Goal: Task Accomplishment & Management: Manage account settings

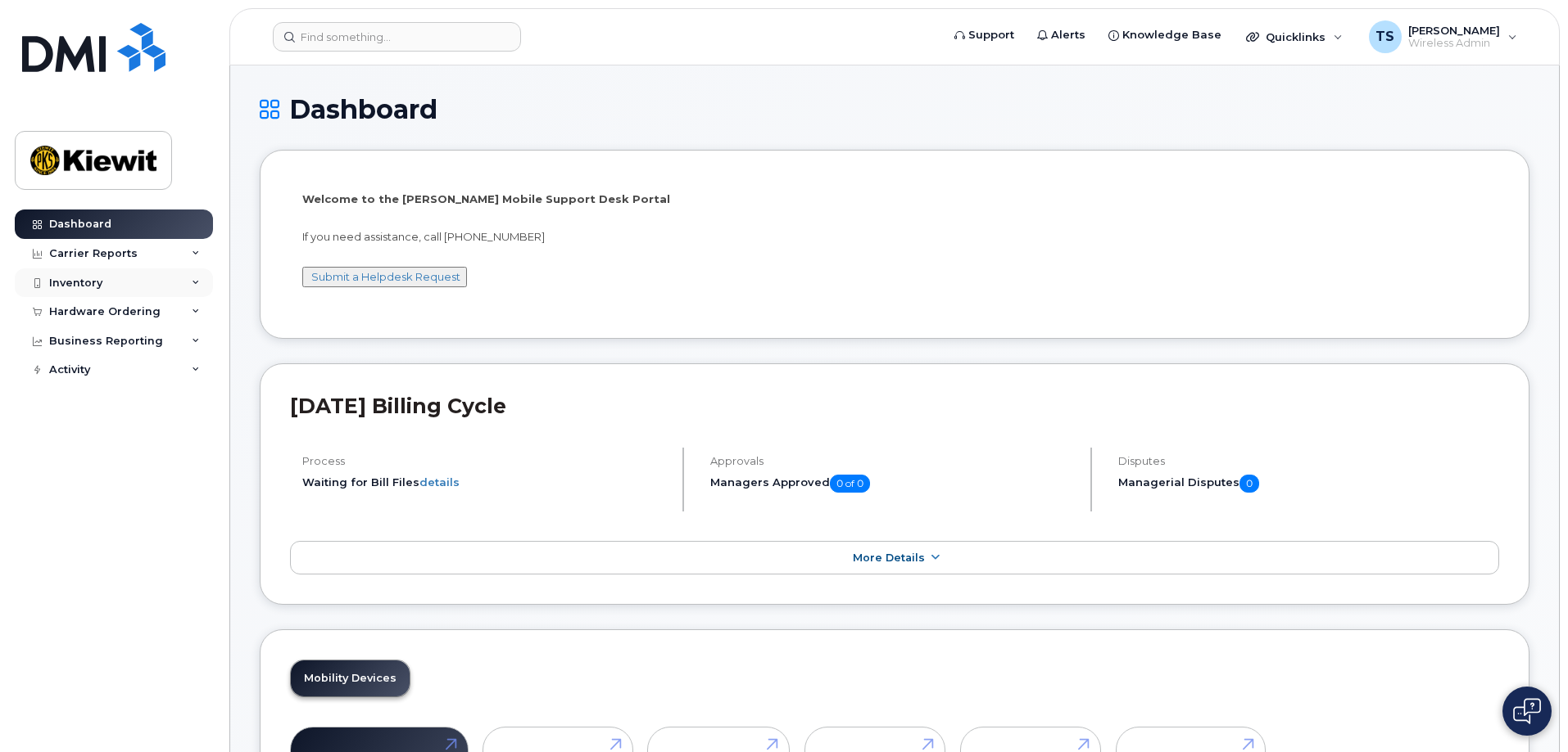
click at [127, 292] on div "Inventory" at bounding box center [114, 283] width 198 height 30
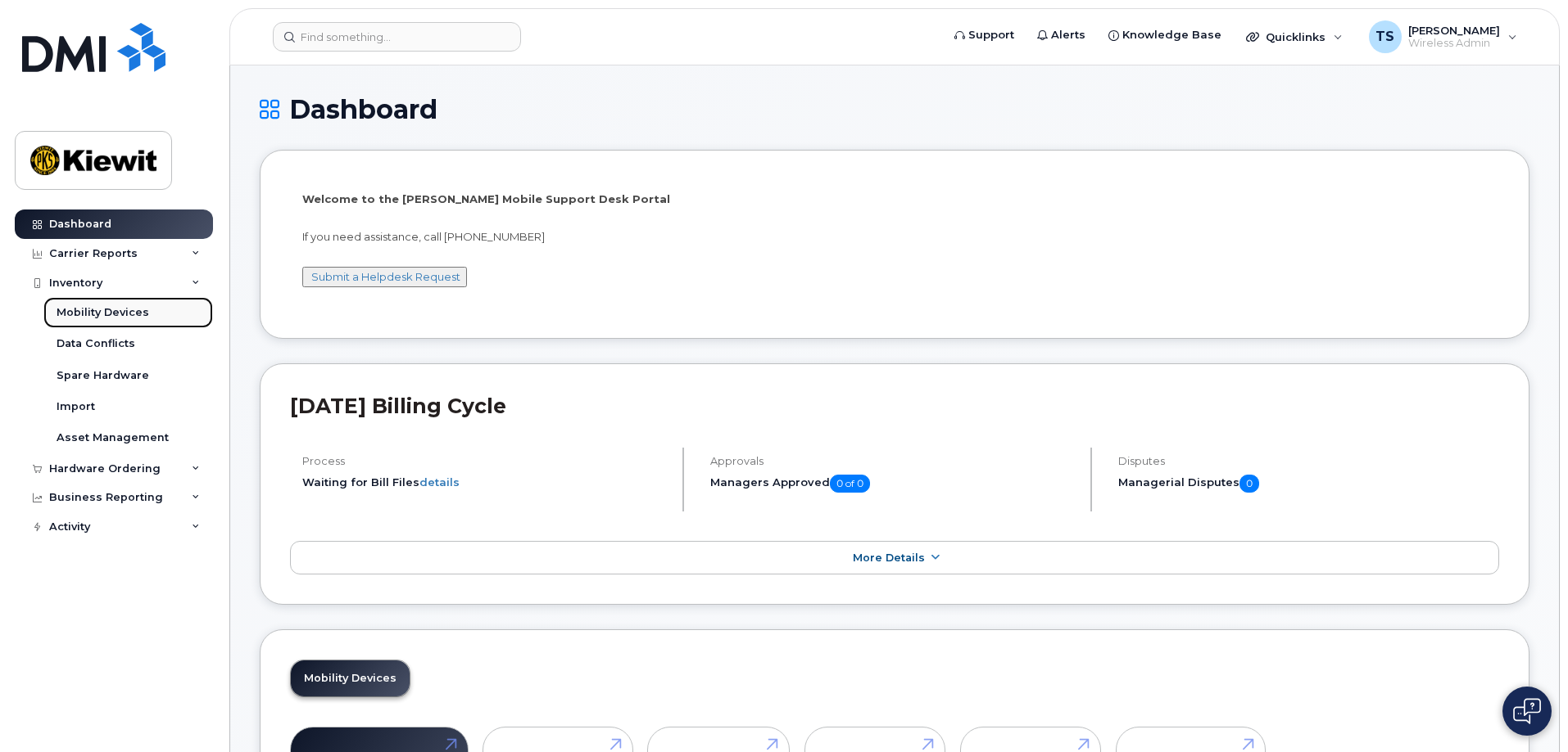
click at [138, 311] on div "Mobility Devices" at bounding box center [103, 313] width 93 height 14
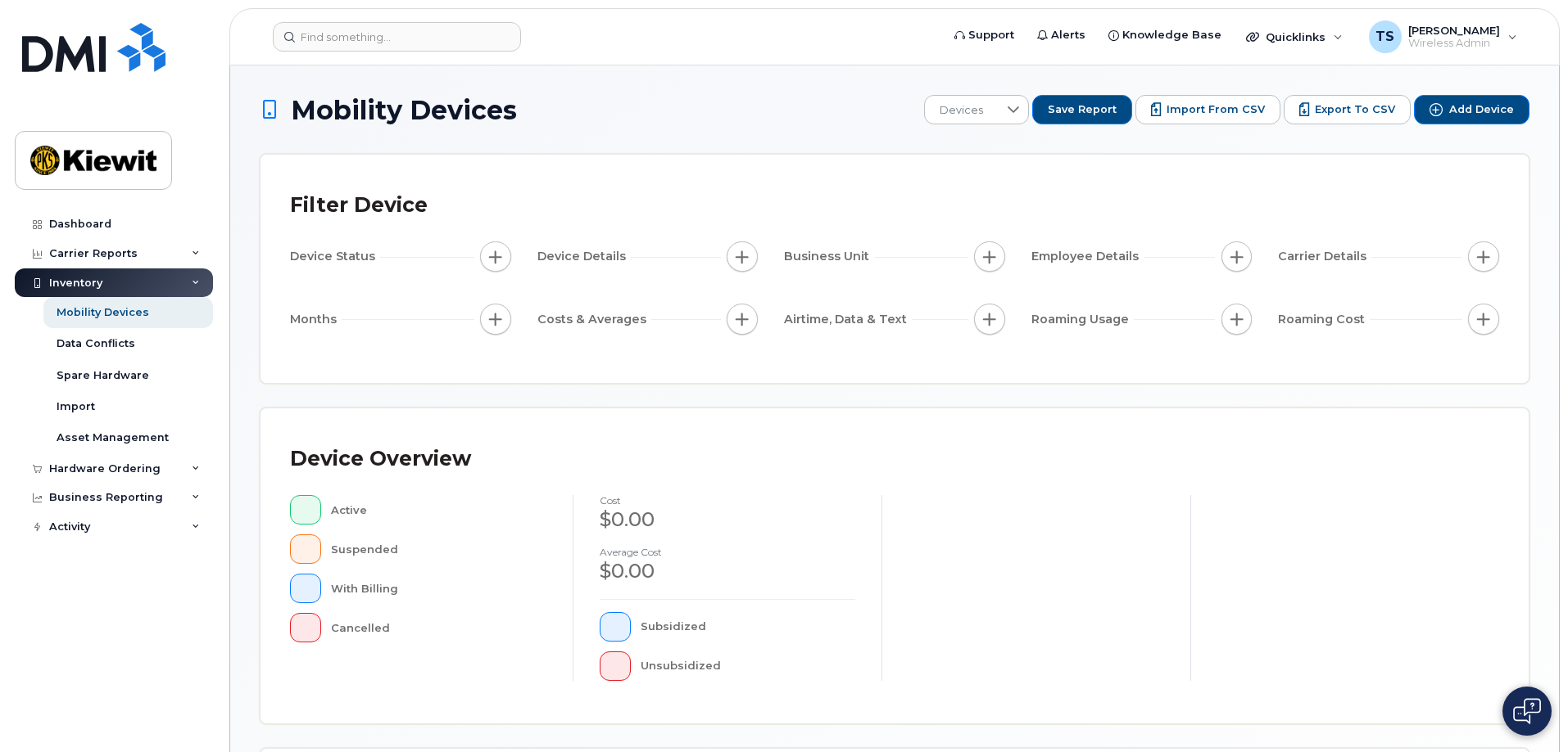
scroll to position [379, 0]
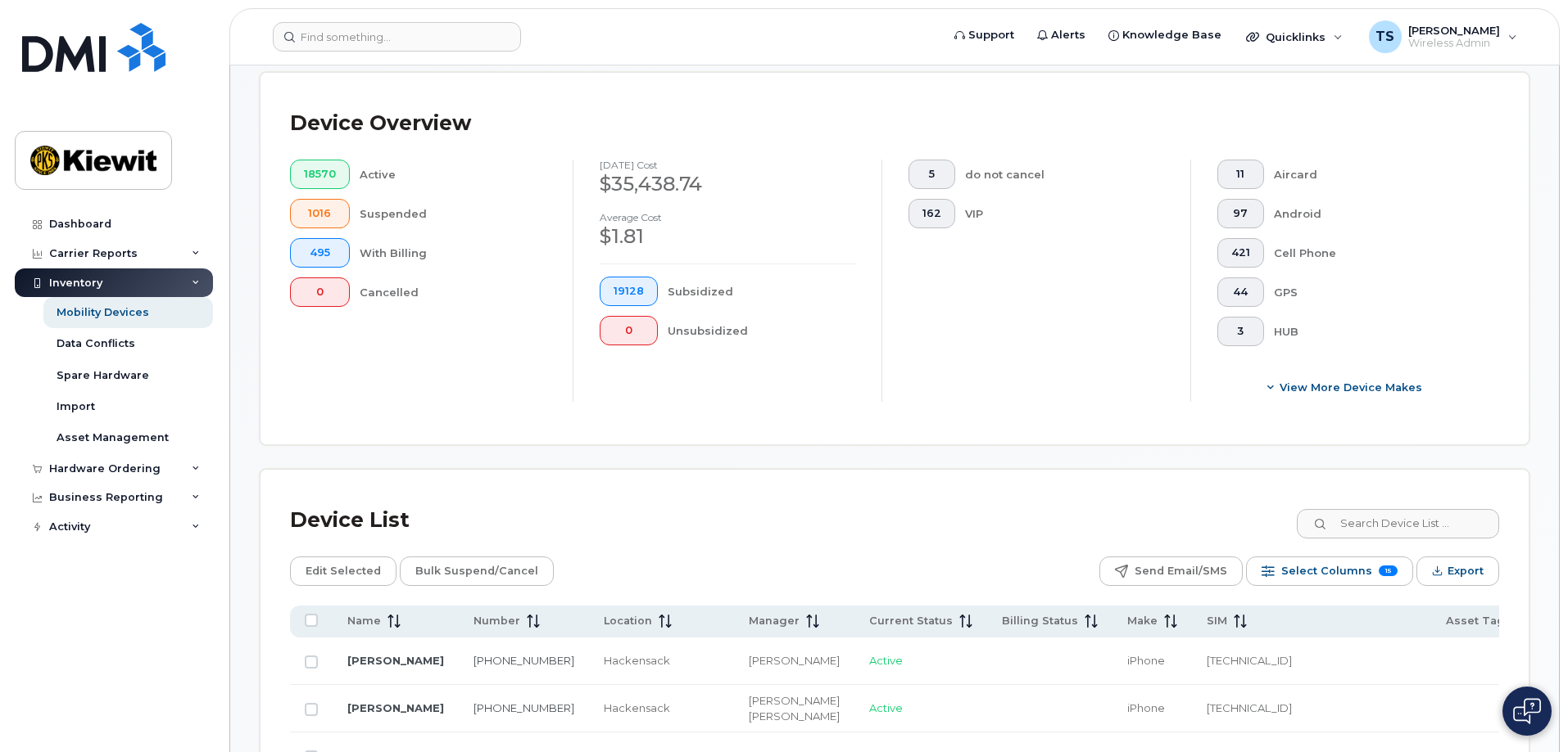
scroll to position [788, 0]
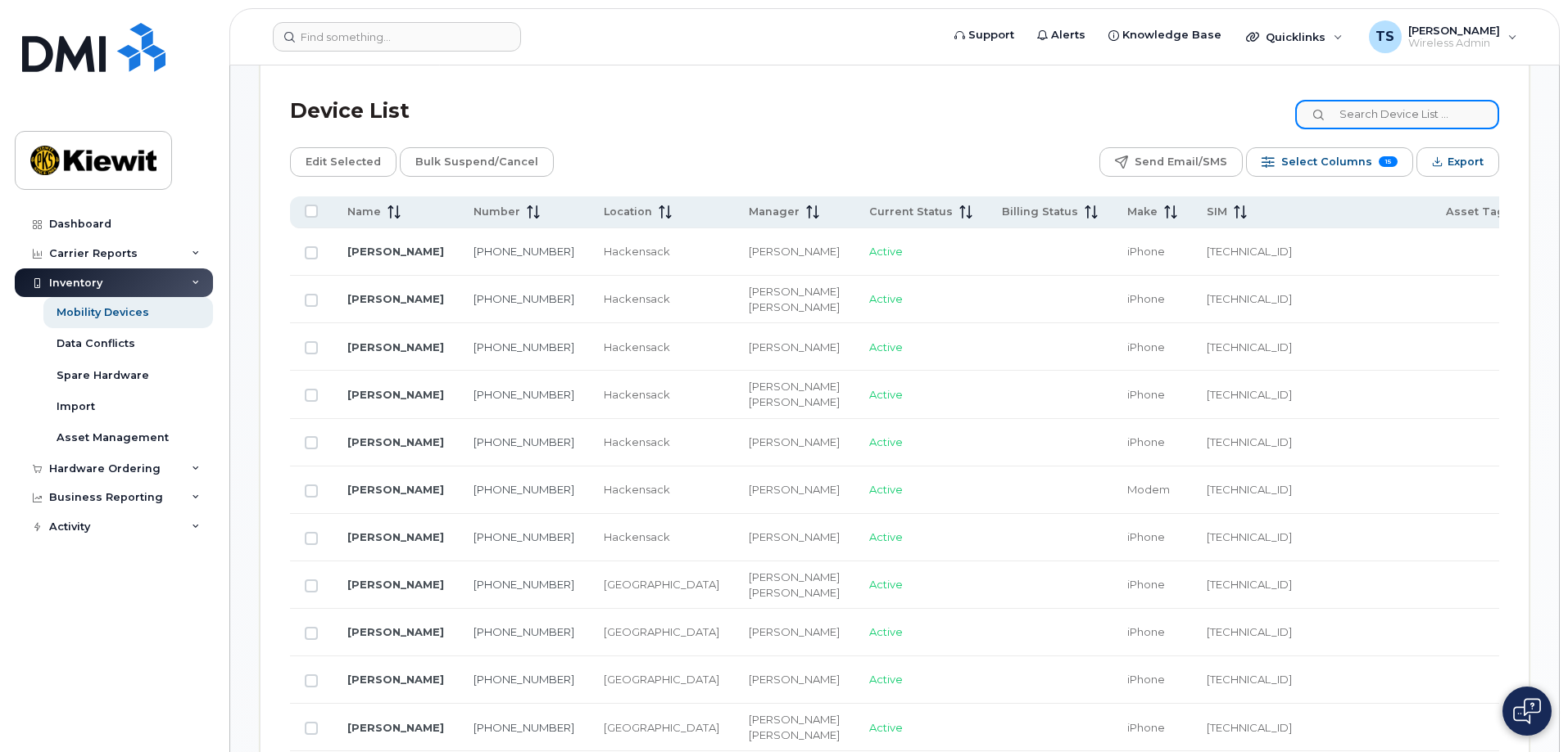
click at [1394, 111] on input at bounding box center [1397, 115] width 204 height 30
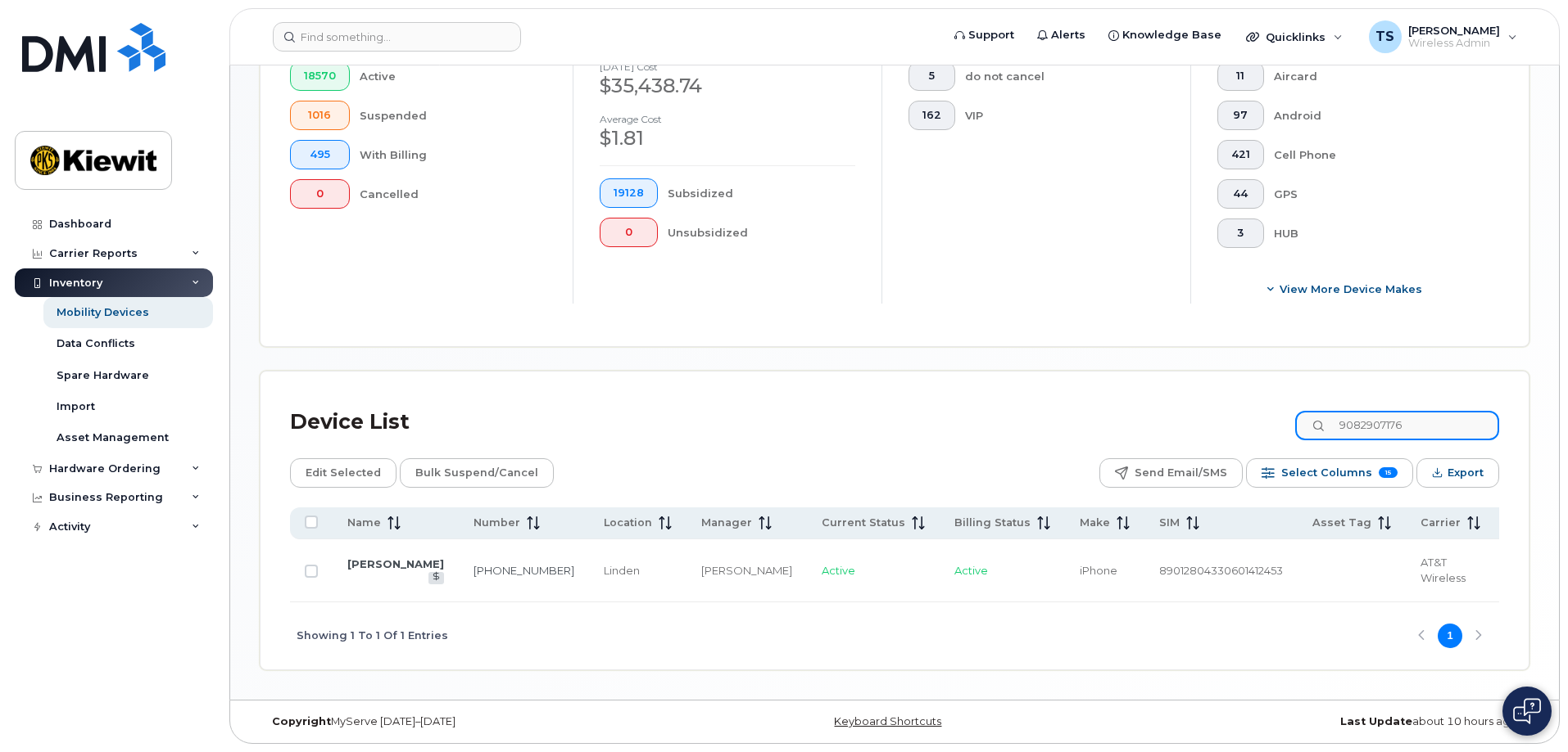
scroll to position [467, 0]
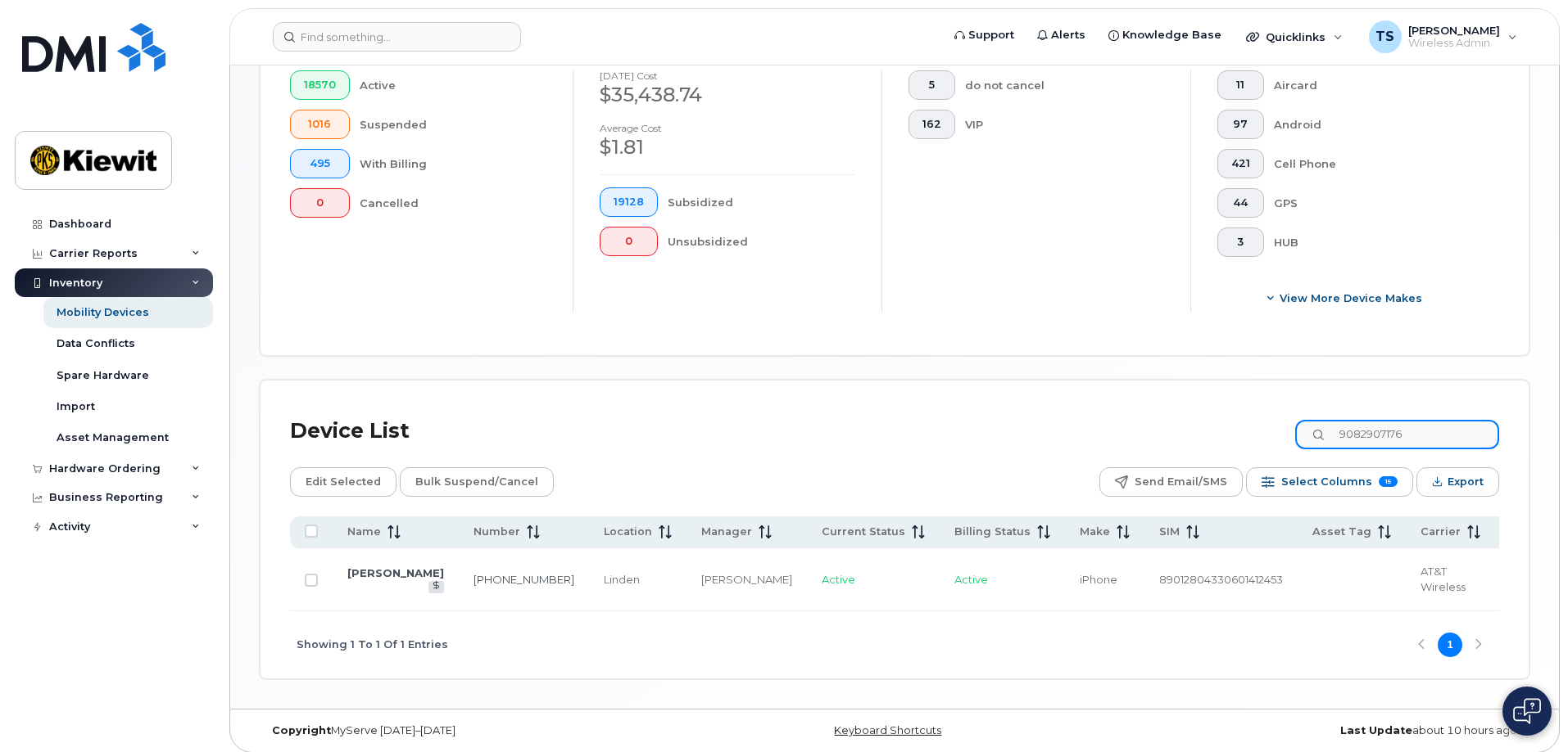
type input "9082907176"
click at [304, 567] on td at bounding box center [310, 580] width 42 height 63
click at [308, 574] on input "Row Unselected" at bounding box center [311, 581] width 14 height 14
checkbox input "true"
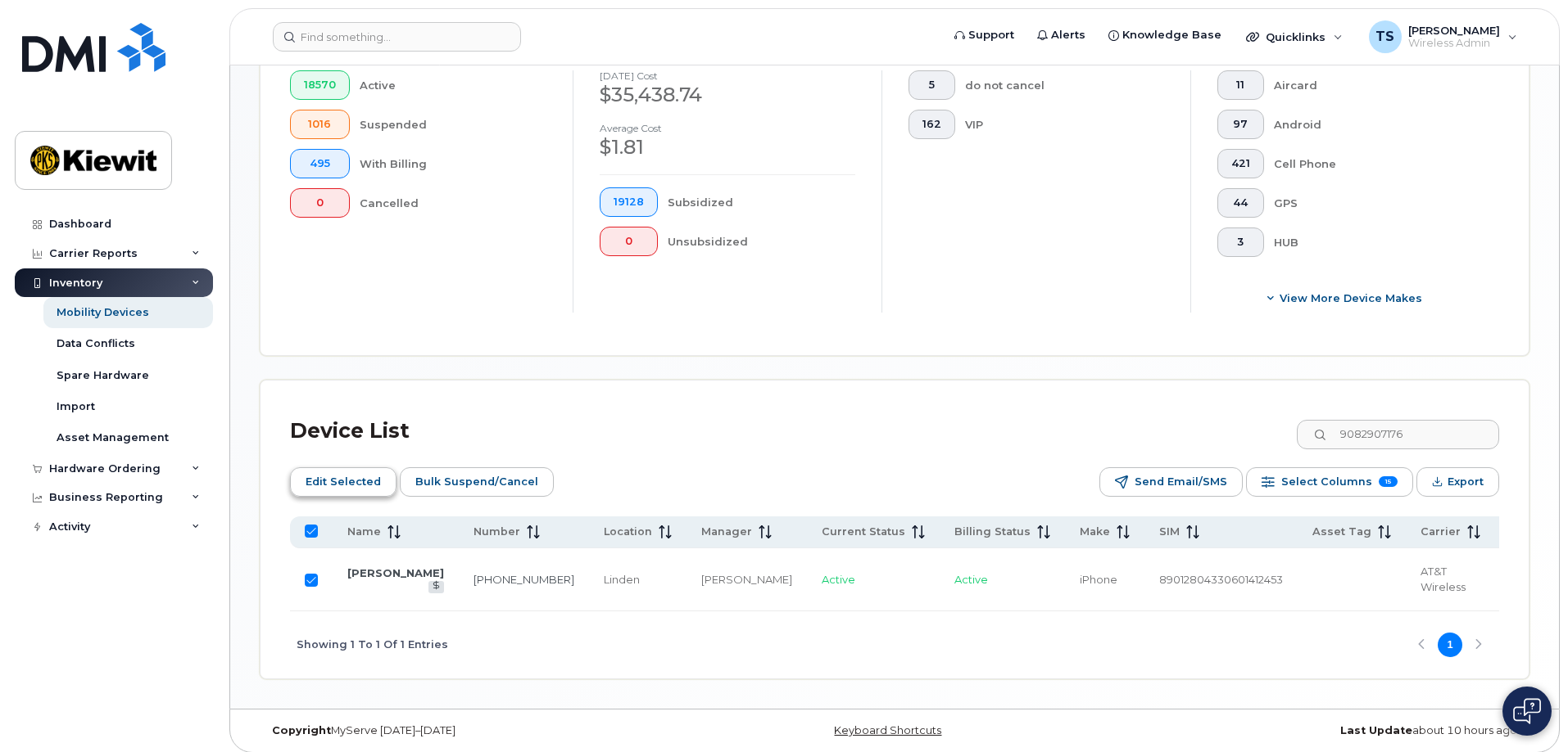
click at [345, 474] on span "Edit Selected" at bounding box center [344, 481] width 76 height 24
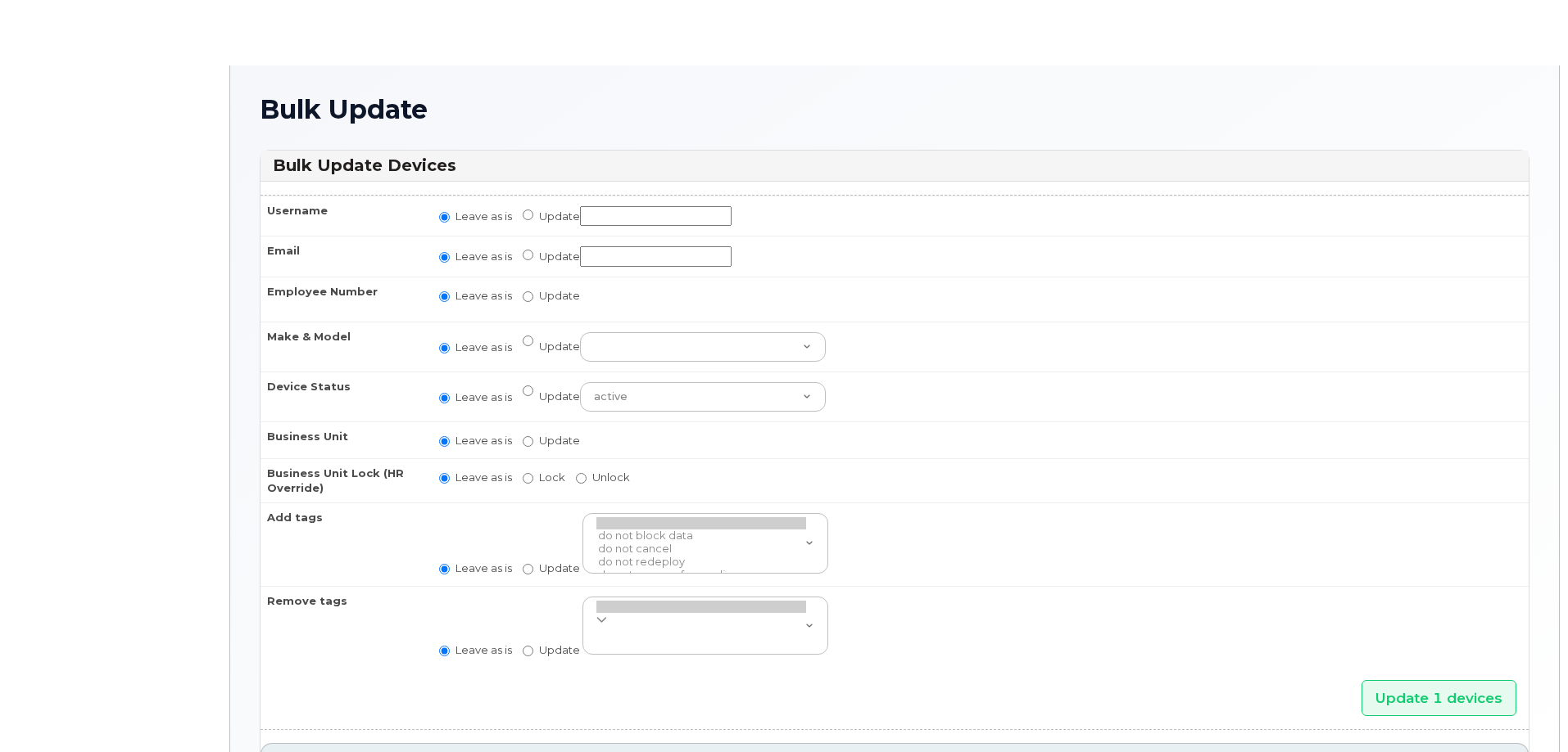
radio input "true"
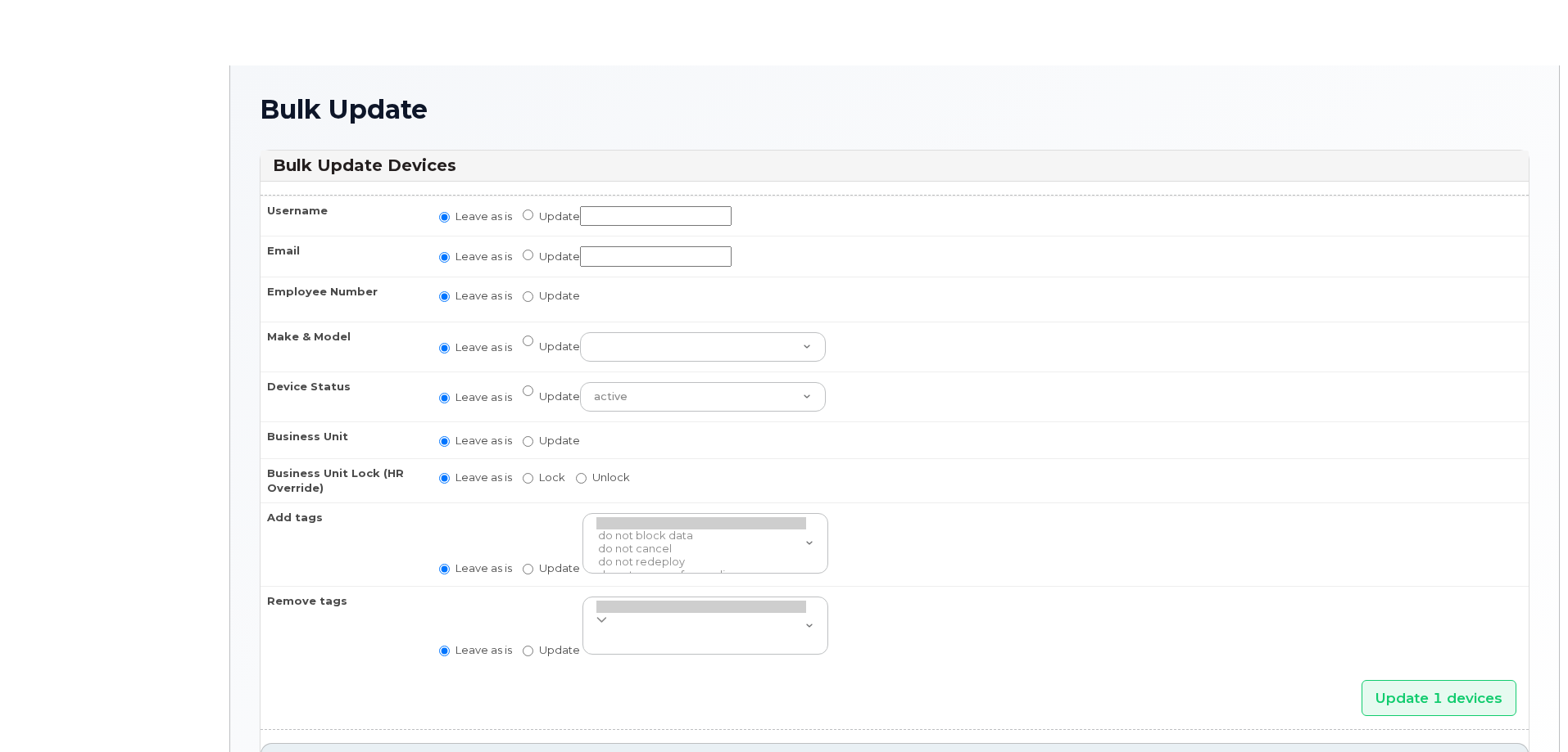
radio input "true"
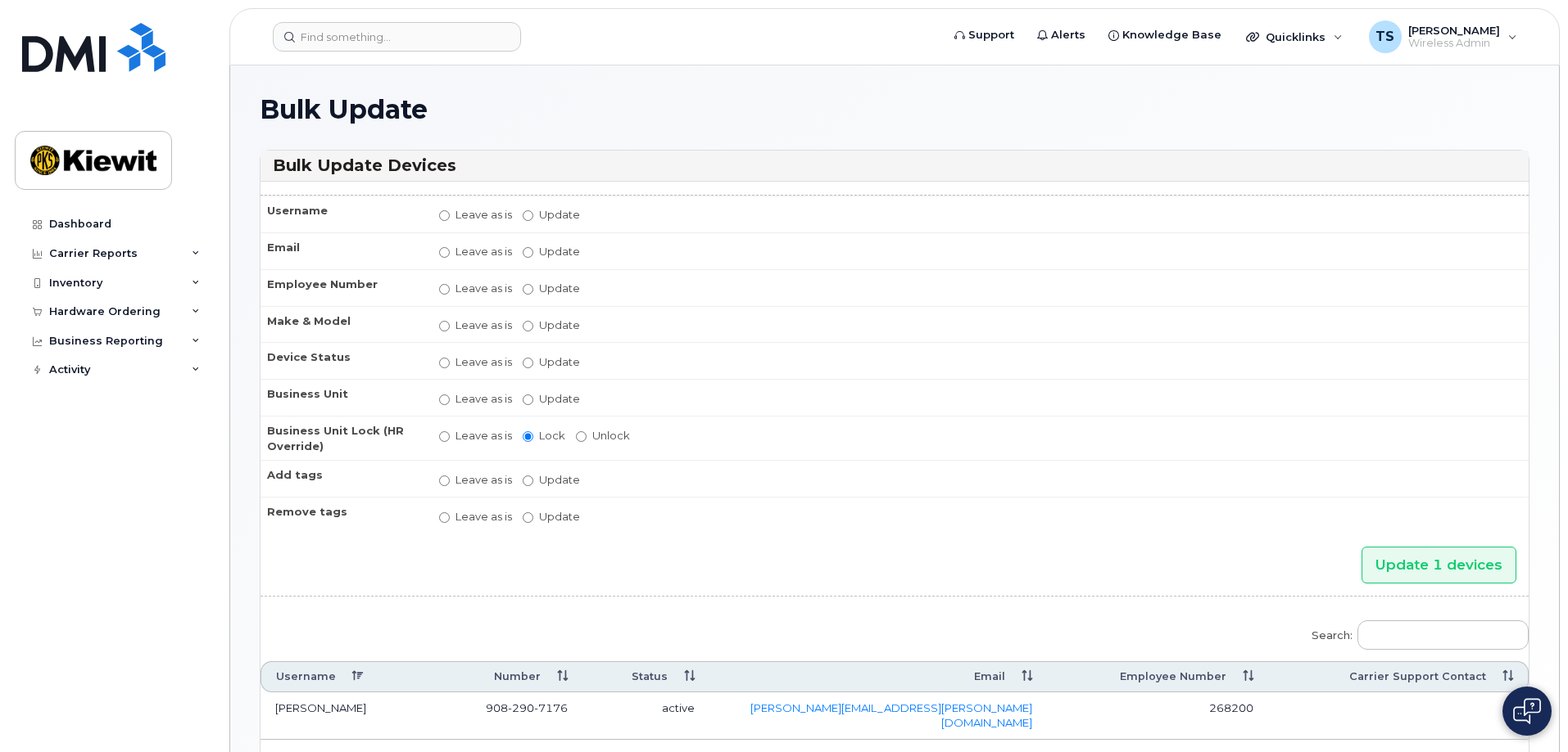
scroll to position [120, 0]
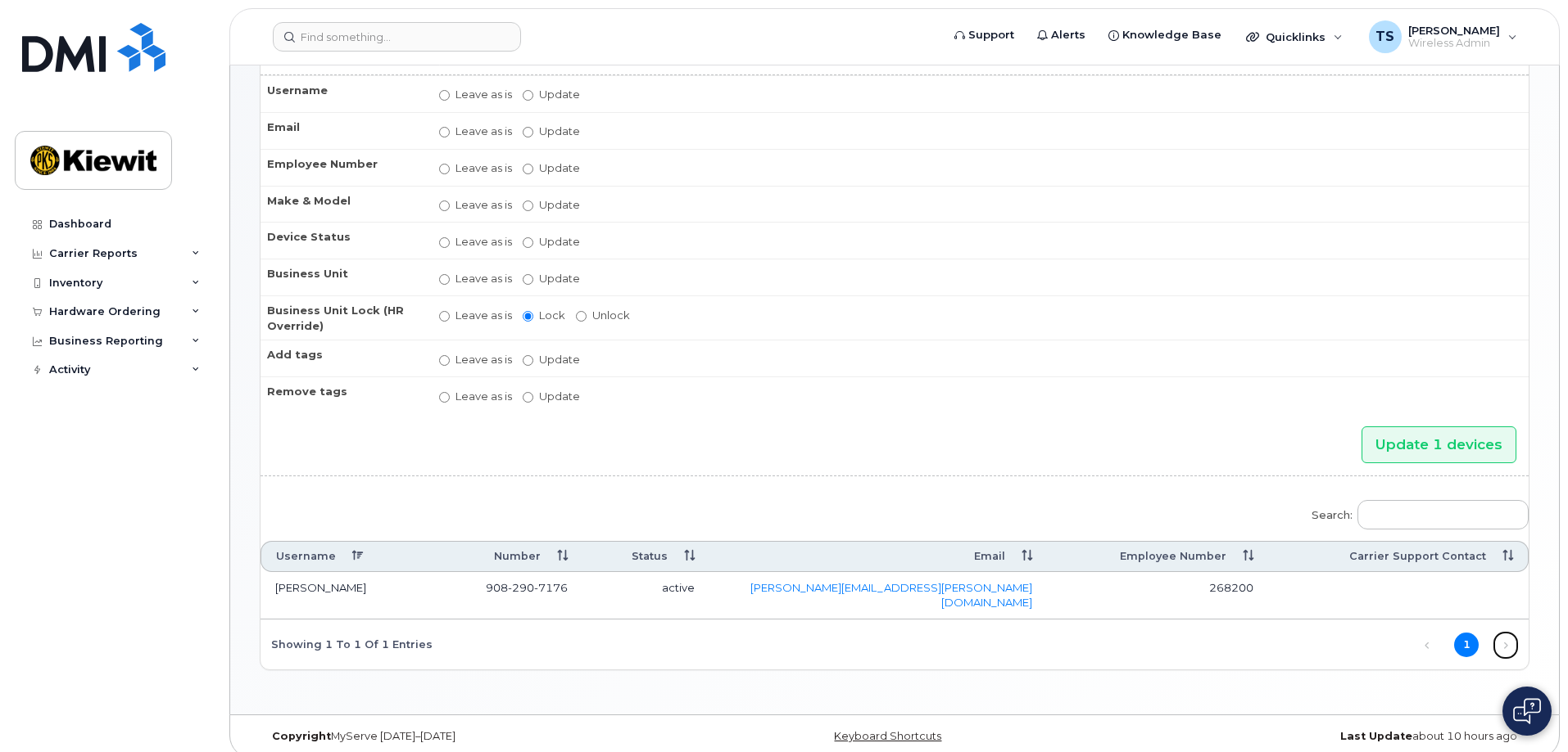
click at [1502, 633] on link "Next" at bounding box center [1505, 645] width 24 height 24
click at [1507, 633] on link "Next" at bounding box center [1505, 645] width 24 height 24
click at [526, 278] on input "Update" at bounding box center [528, 280] width 11 height 11
radio input "true"
radio input "false"
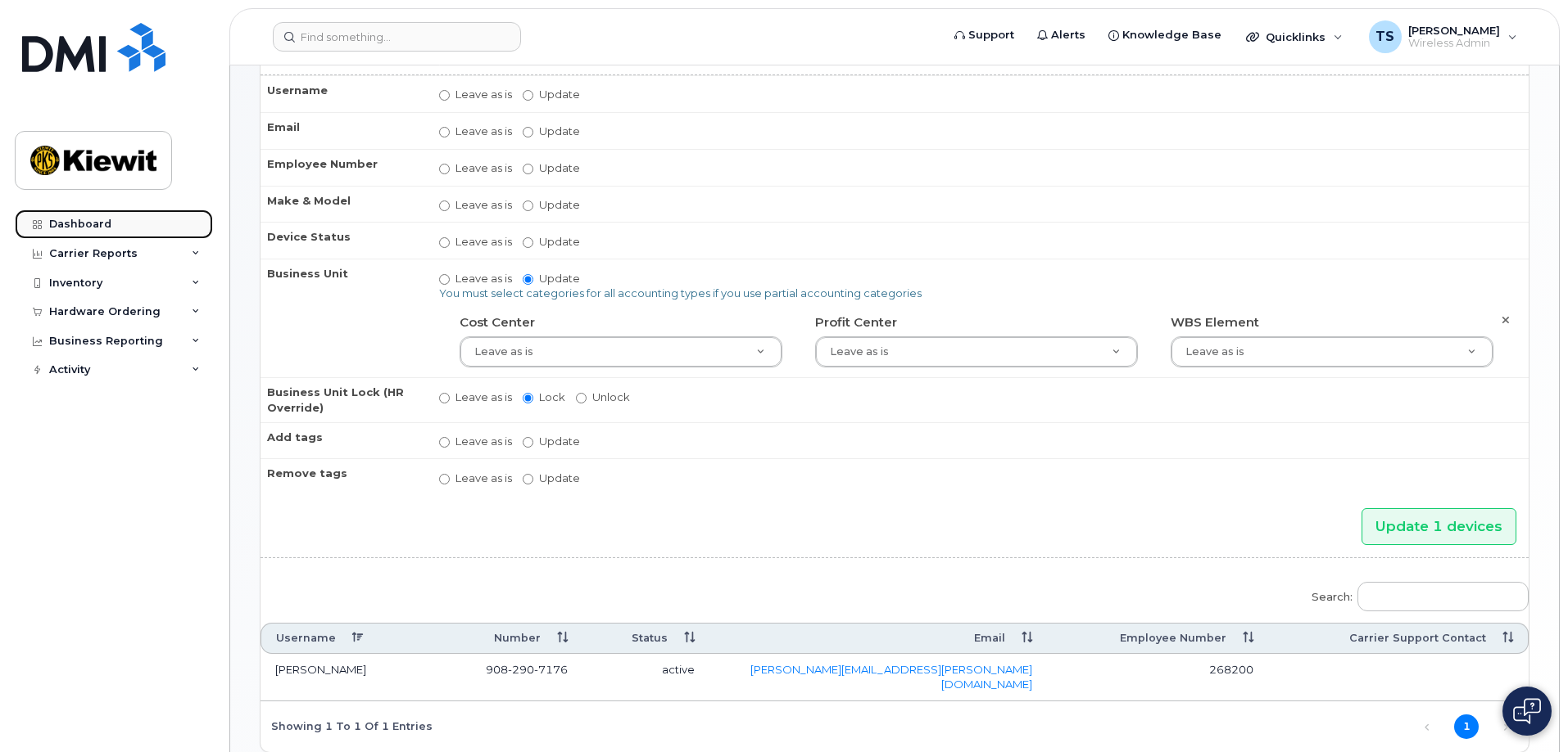
click at [103, 225] on div "Dashboard" at bounding box center [79, 225] width 62 height 14
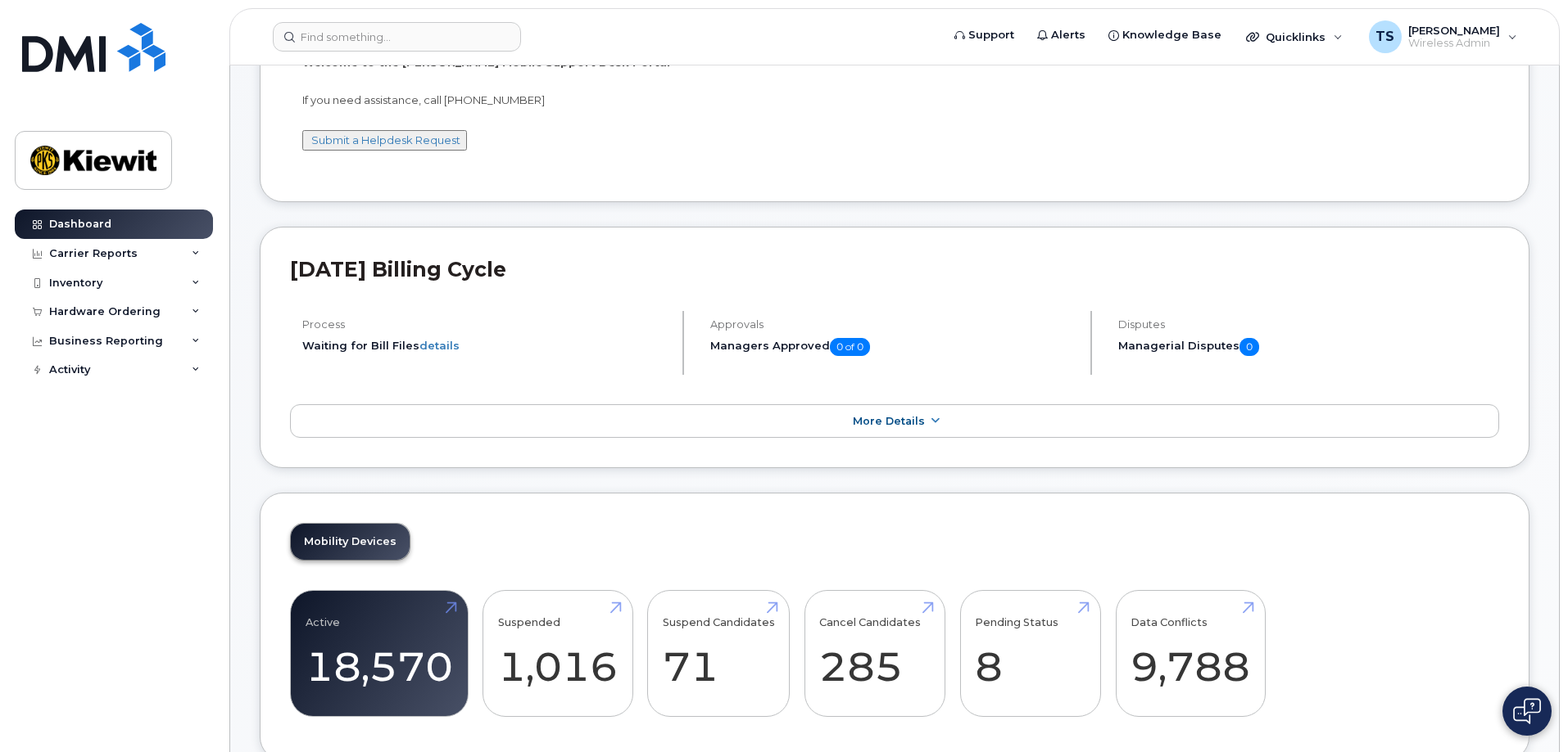
scroll to position [409, 0]
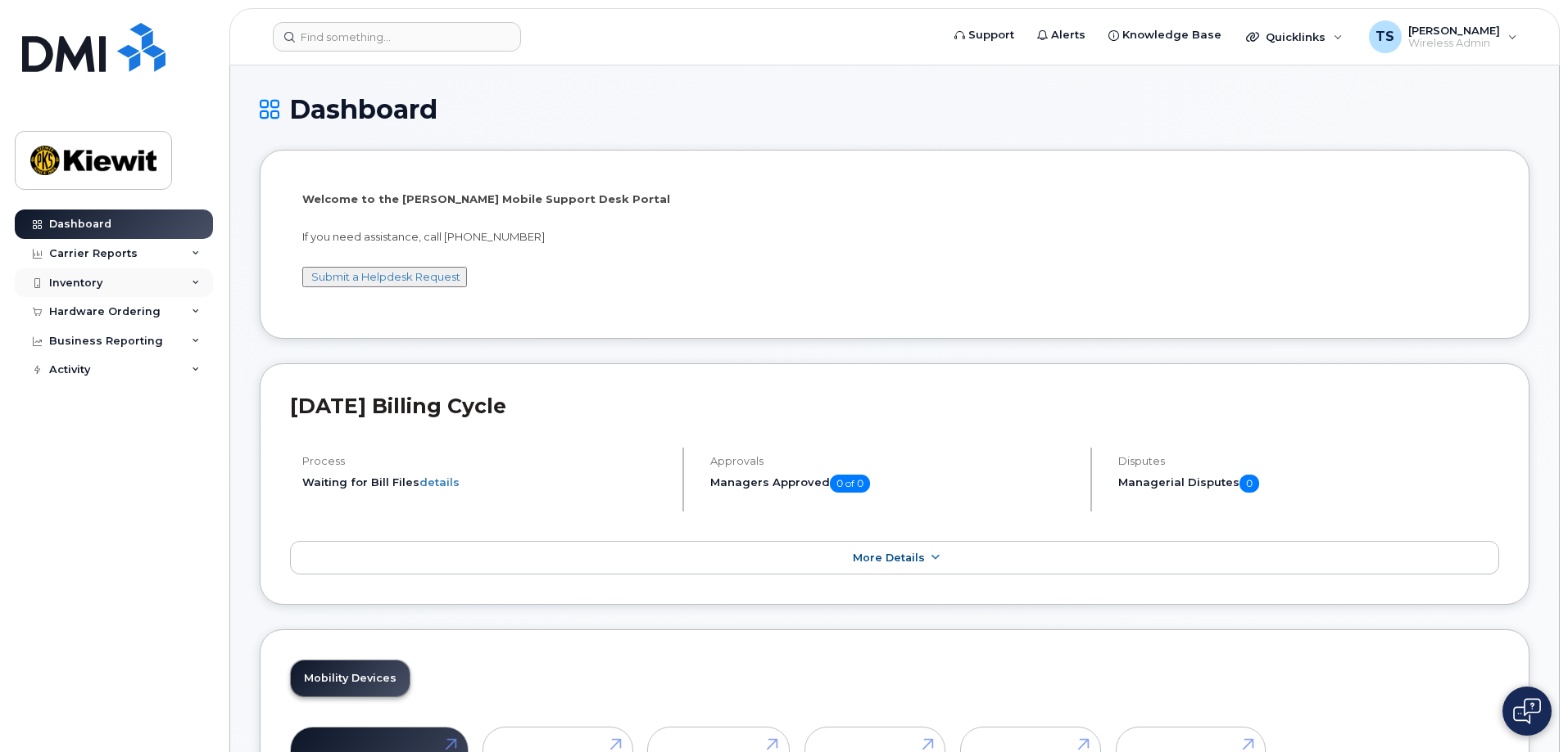
click at [99, 280] on div "Inventory" at bounding box center [75, 283] width 53 height 14
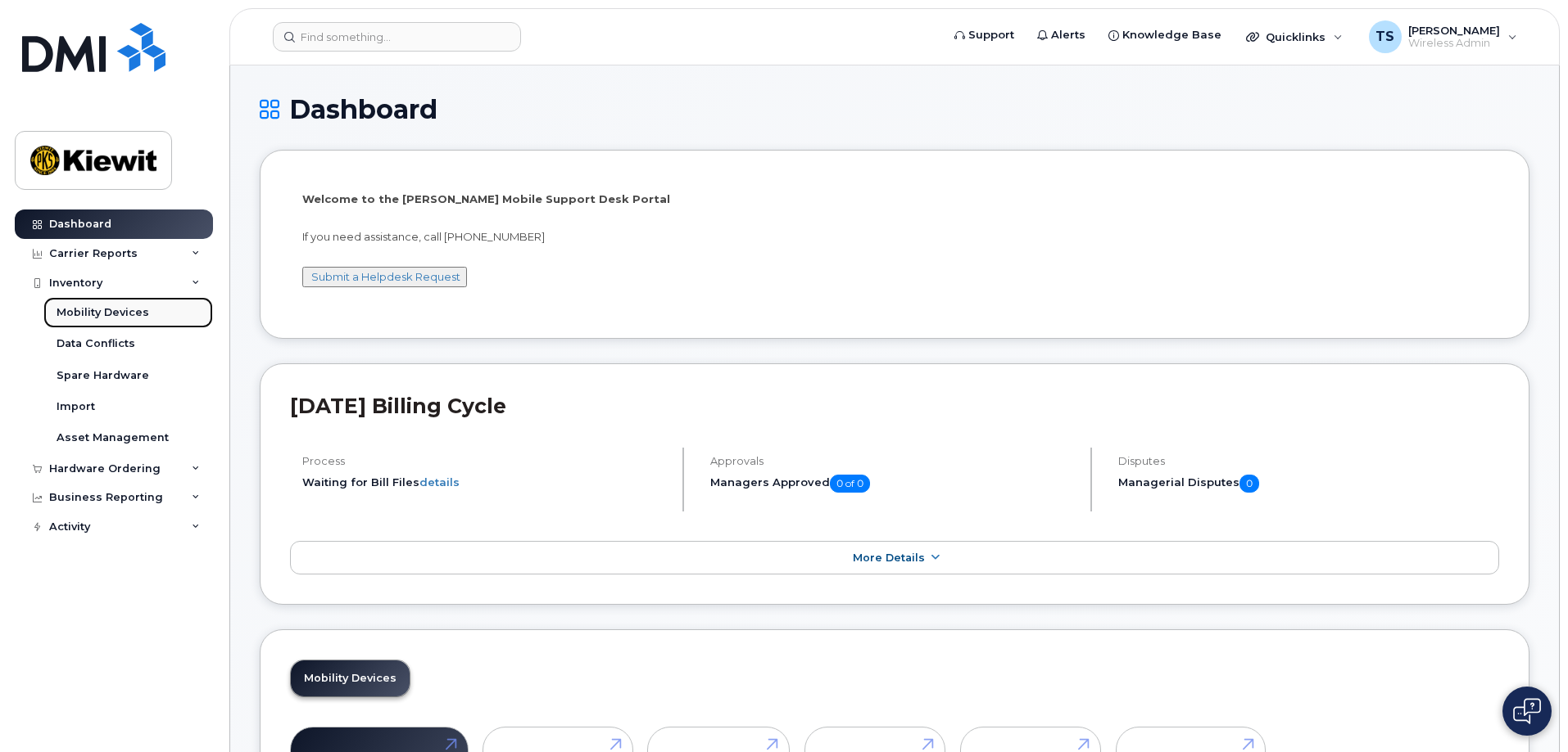
click at [103, 316] on div "Mobility Devices" at bounding box center [103, 313] width 93 height 14
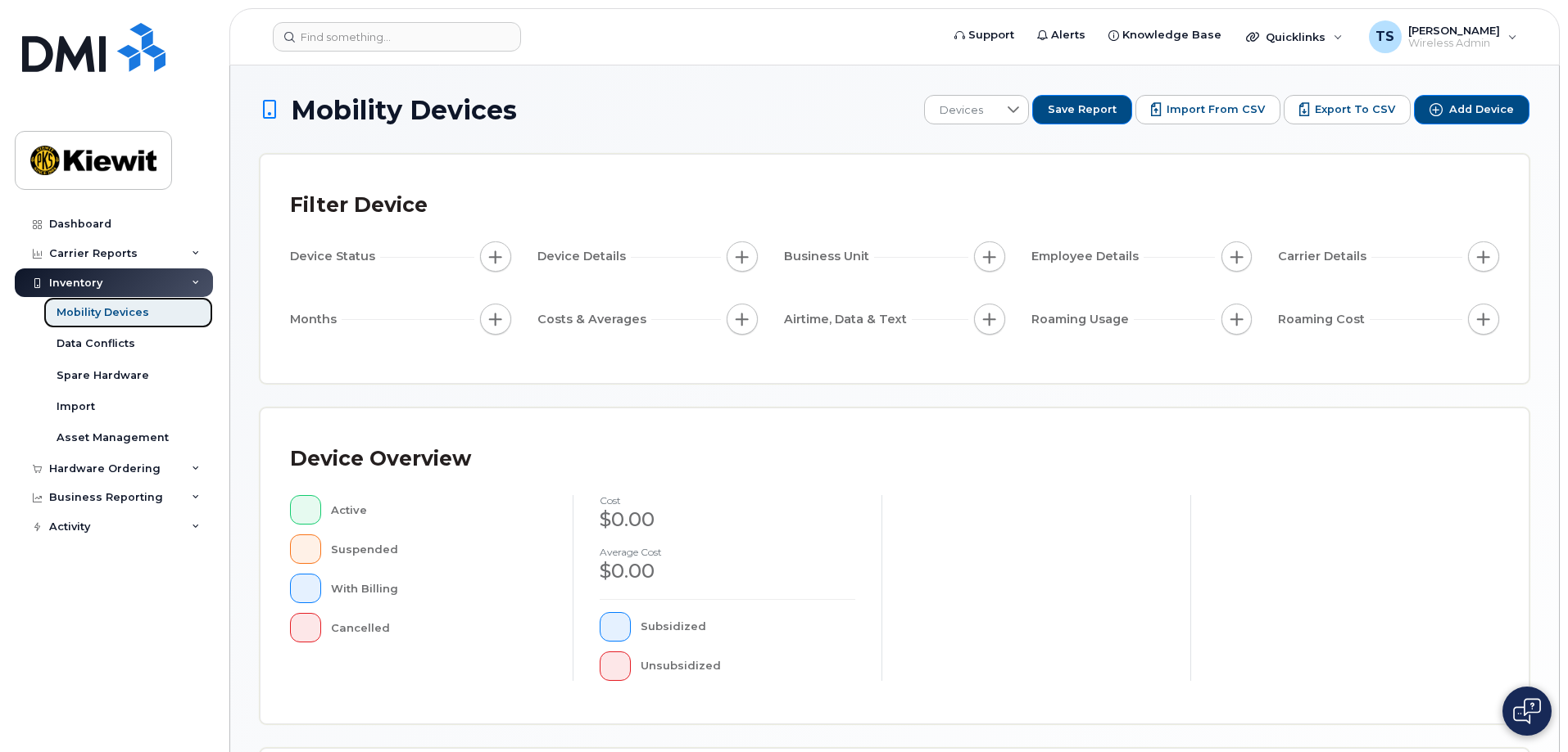
scroll to position [379, 0]
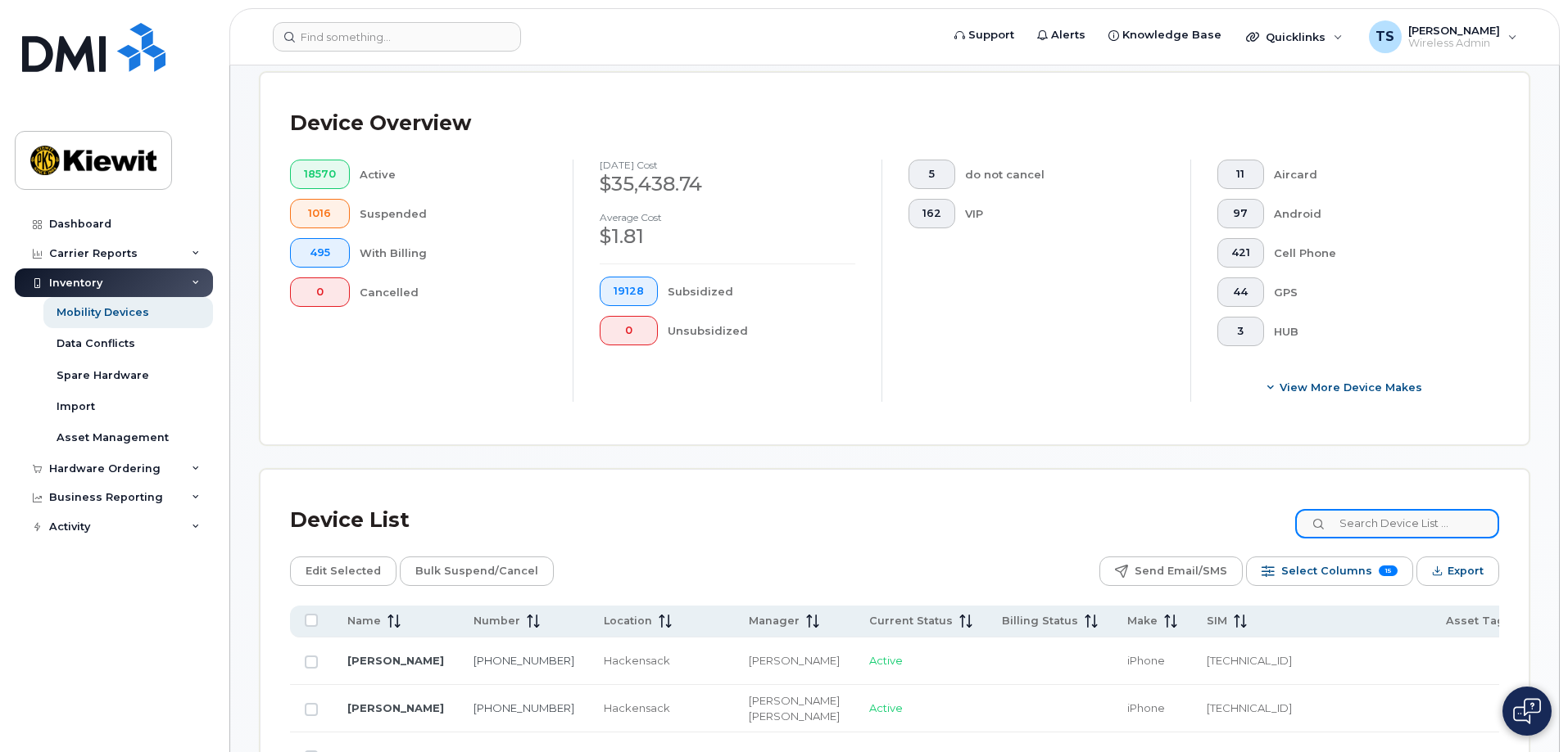
click at [1367, 509] on input at bounding box center [1397, 524] width 204 height 30
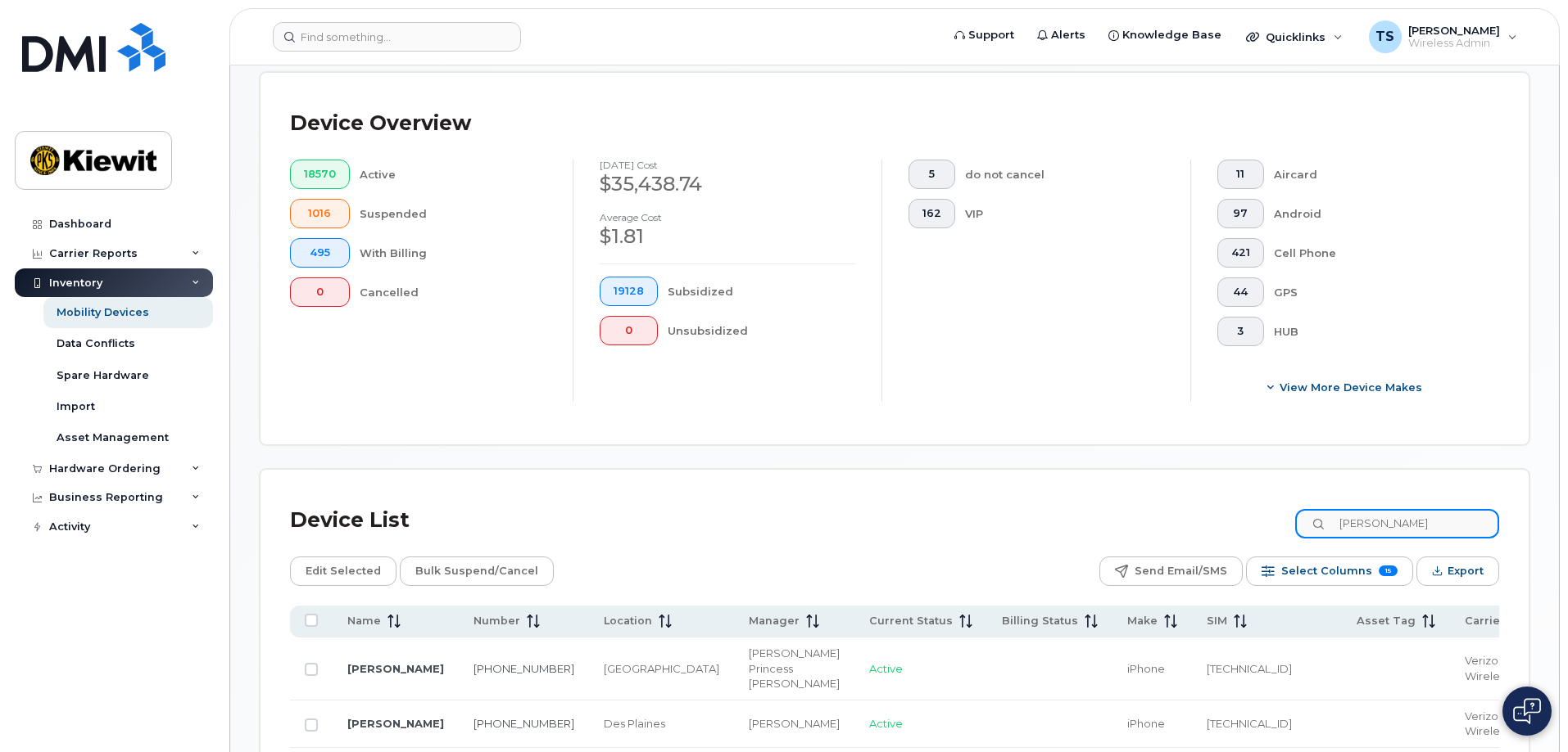
scroll to position [515, 0]
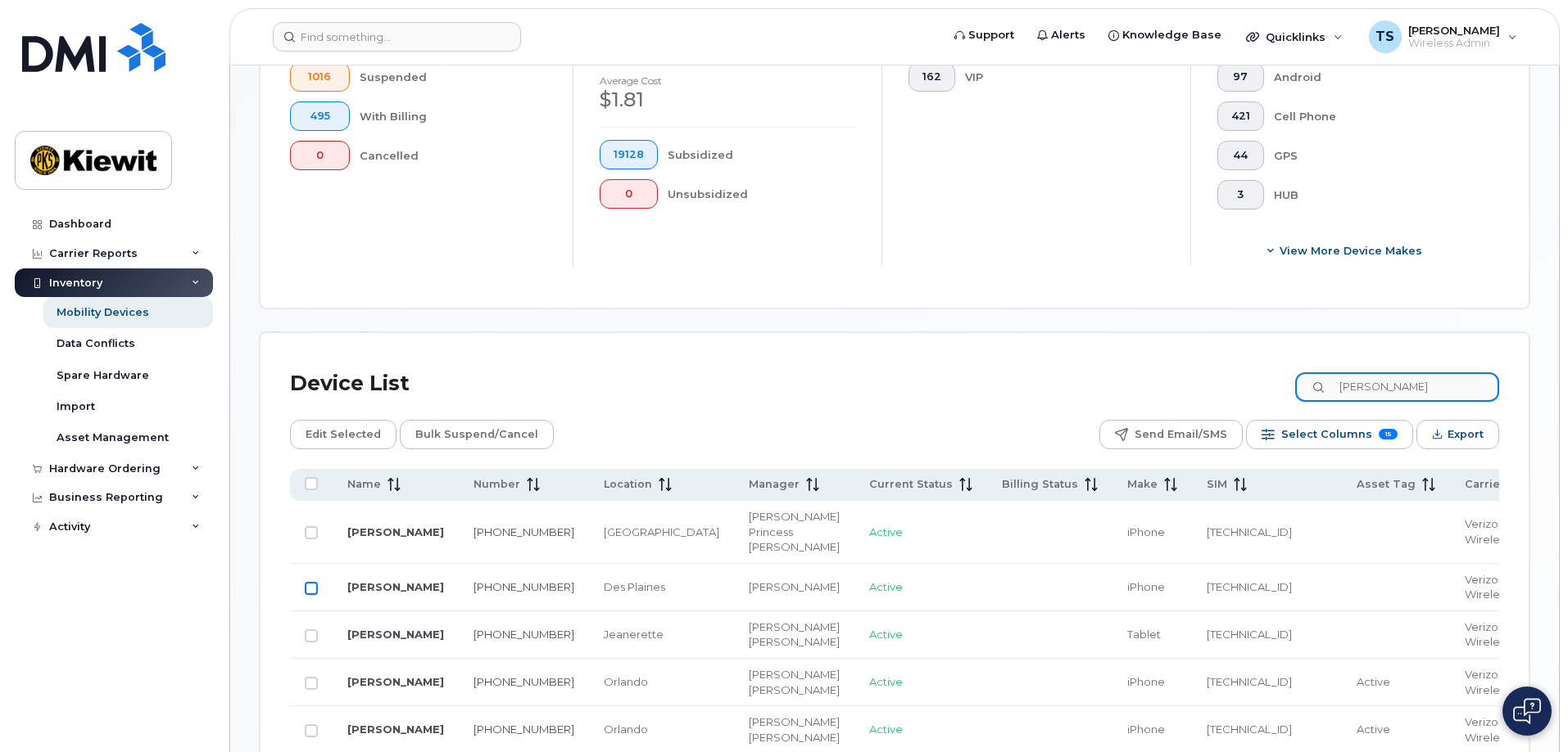
type input "wilkins"
click at [315, 582] on input "Row Unselected" at bounding box center [311, 589] width 14 height 14
checkbox input "true"
click at [333, 427] on span "Edit Selected" at bounding box center [344, 435] width 76 height 24
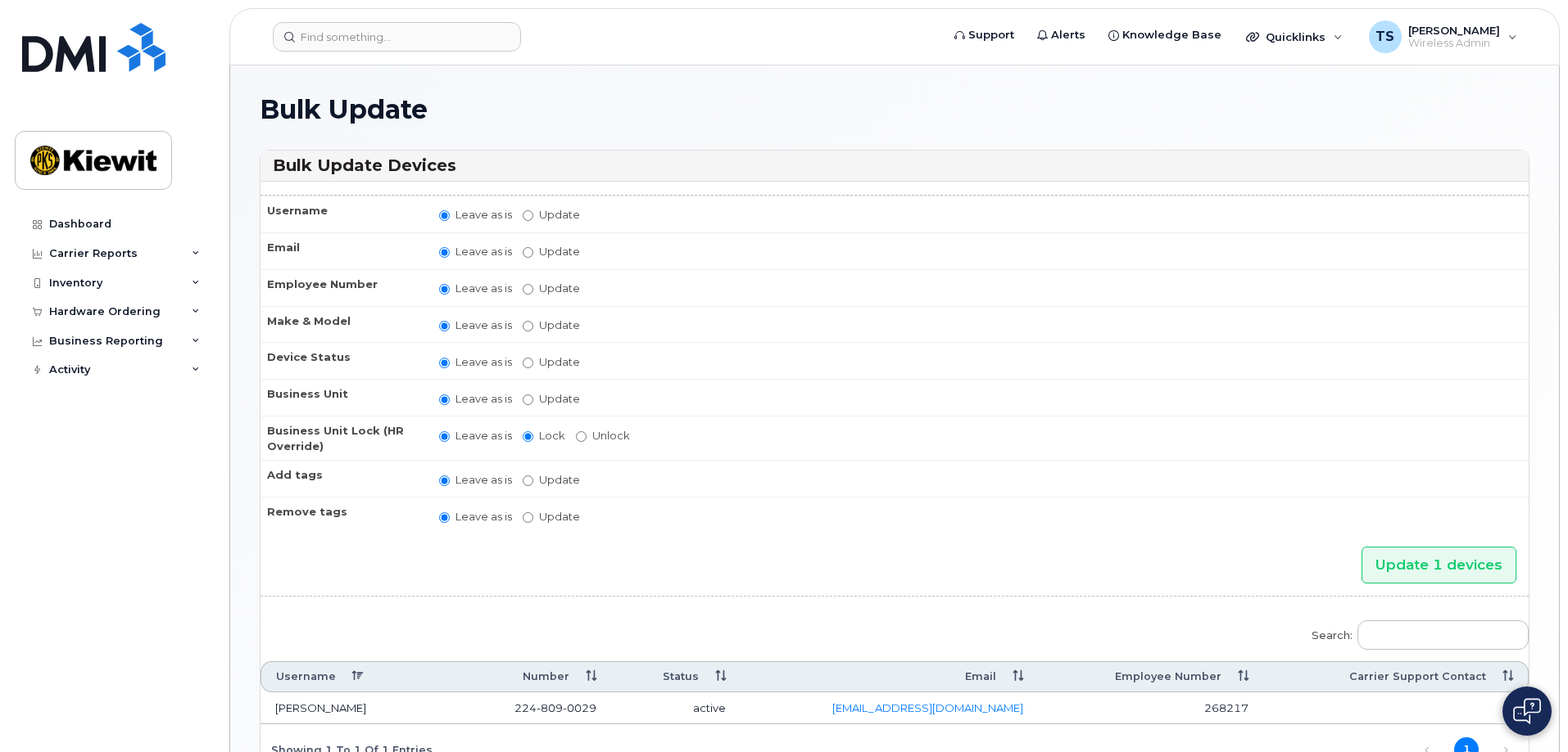
click at [518, 398] on td "Leave as is Update You must select categories for all accounting types if you u…" at bounding box center [976, 397] width 1104 height 37
click at [522, 400] on input "Update" at bounding box center [528, 400] width 11 height 11
radio input "true"
radio input "false"
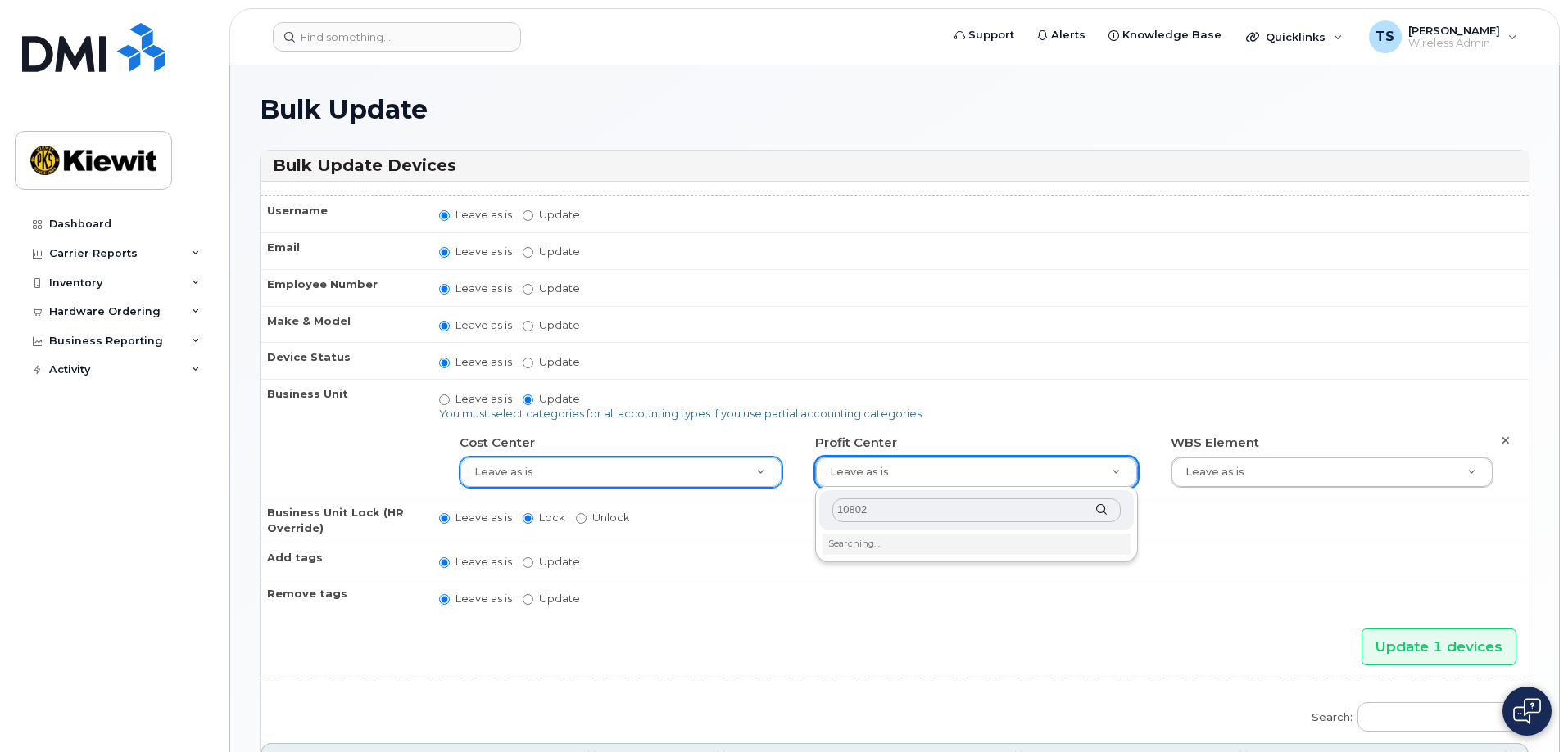
type input "108025"
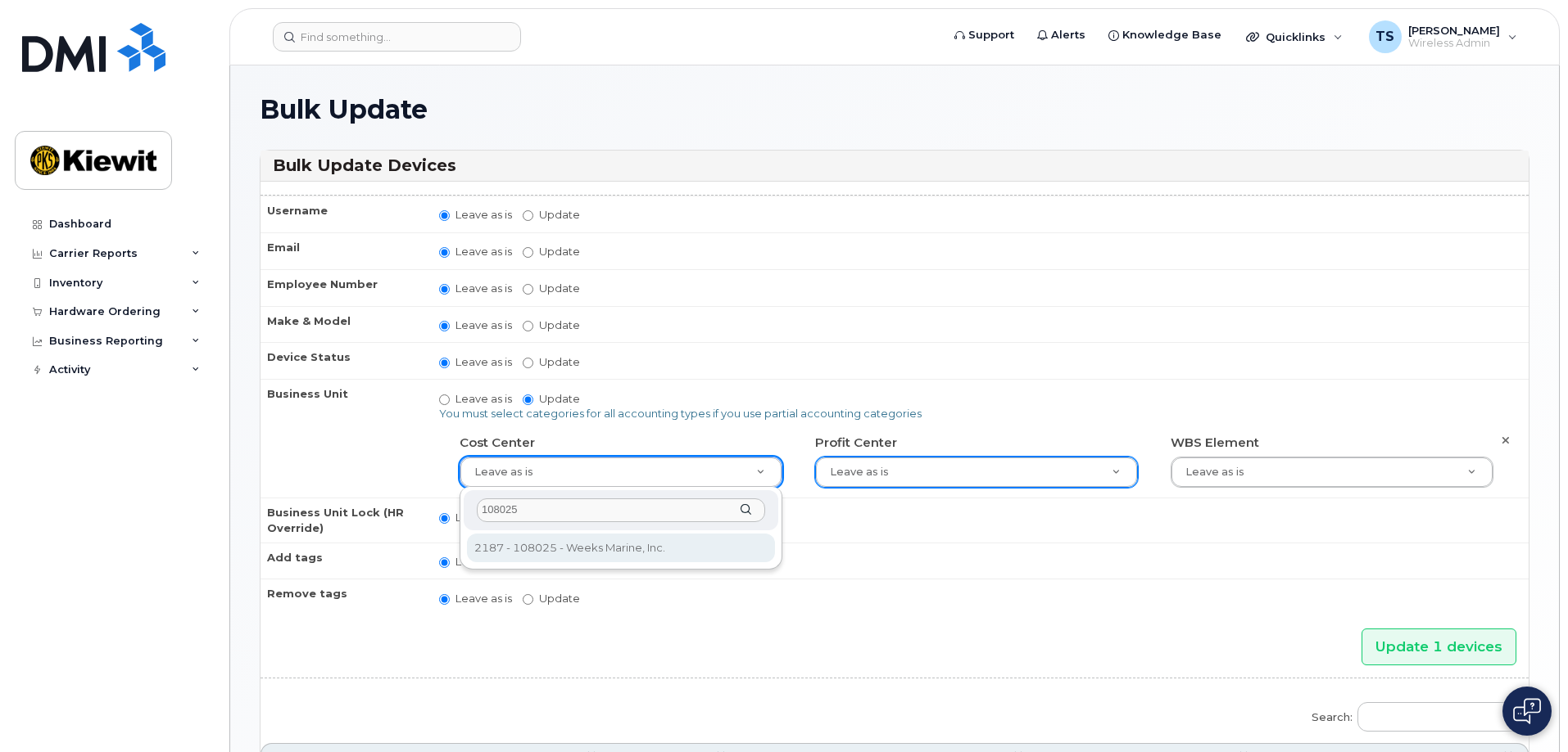
type input "108025"
type input "30563692"
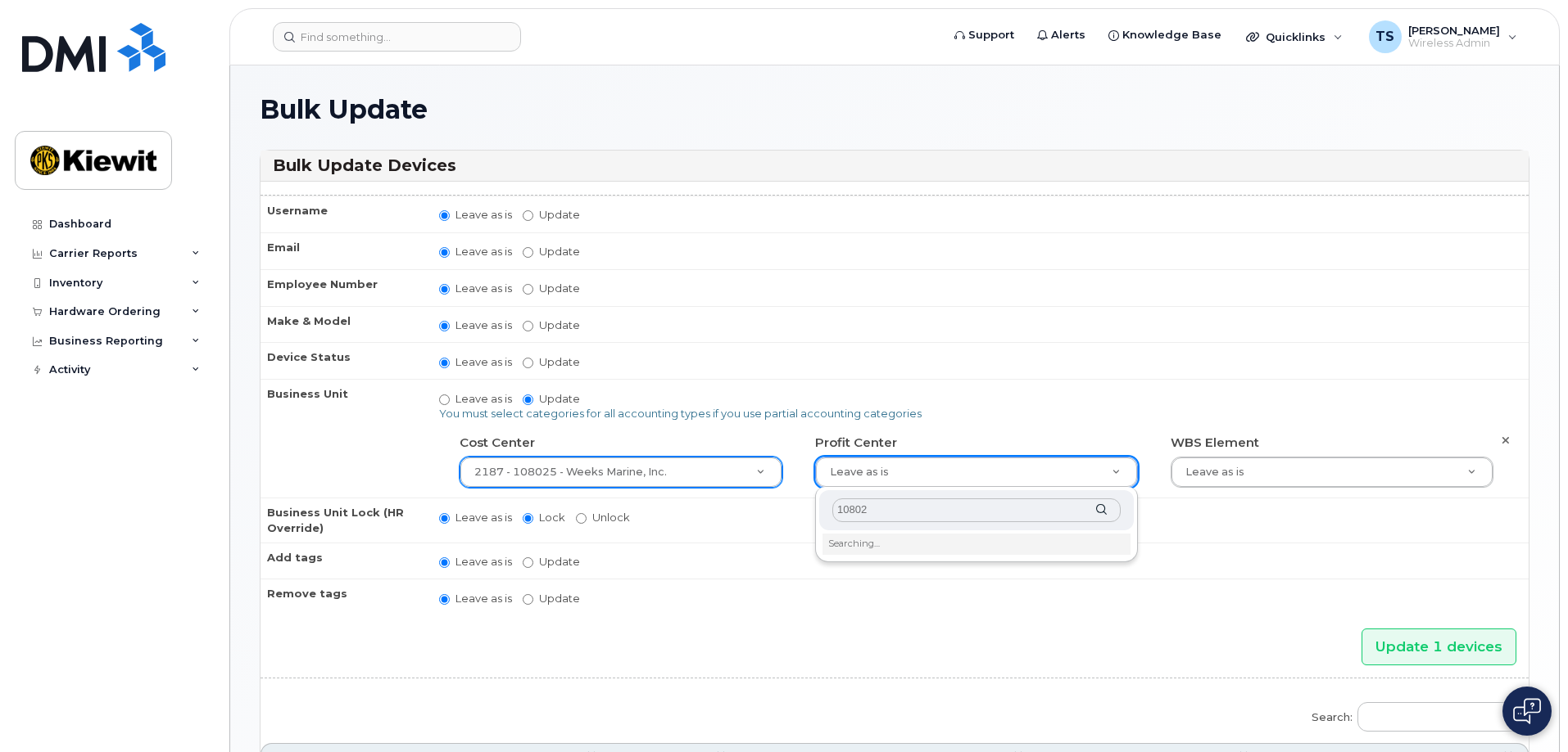
type input "108025"
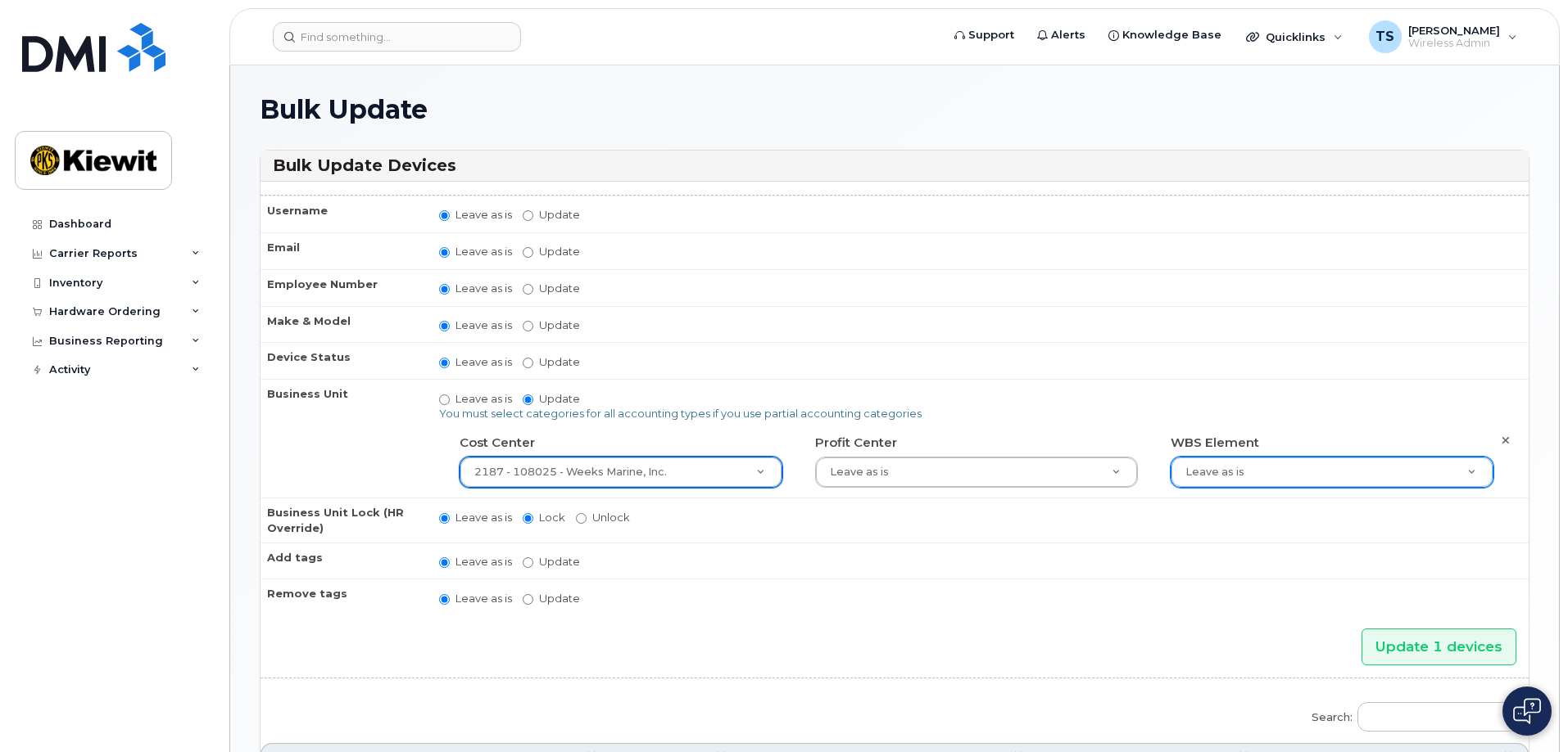
drag, startPoint x: 947, startPoint y: 570, endPoint x: 1256, endPoint y: 487, distance: 320.0
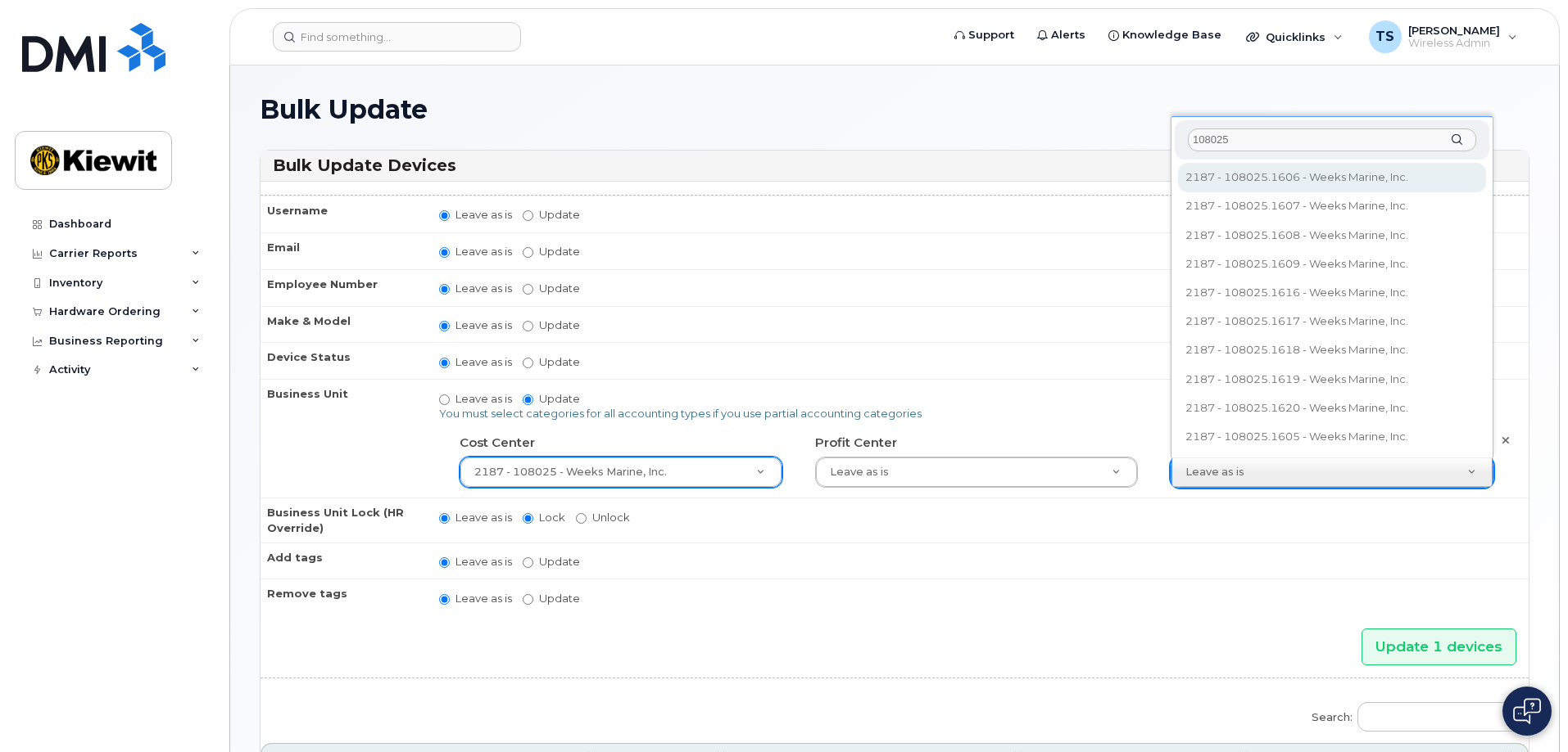
click at [1297, 142] on input "108025" at bounding box center [1333, 141] width 289 height 23
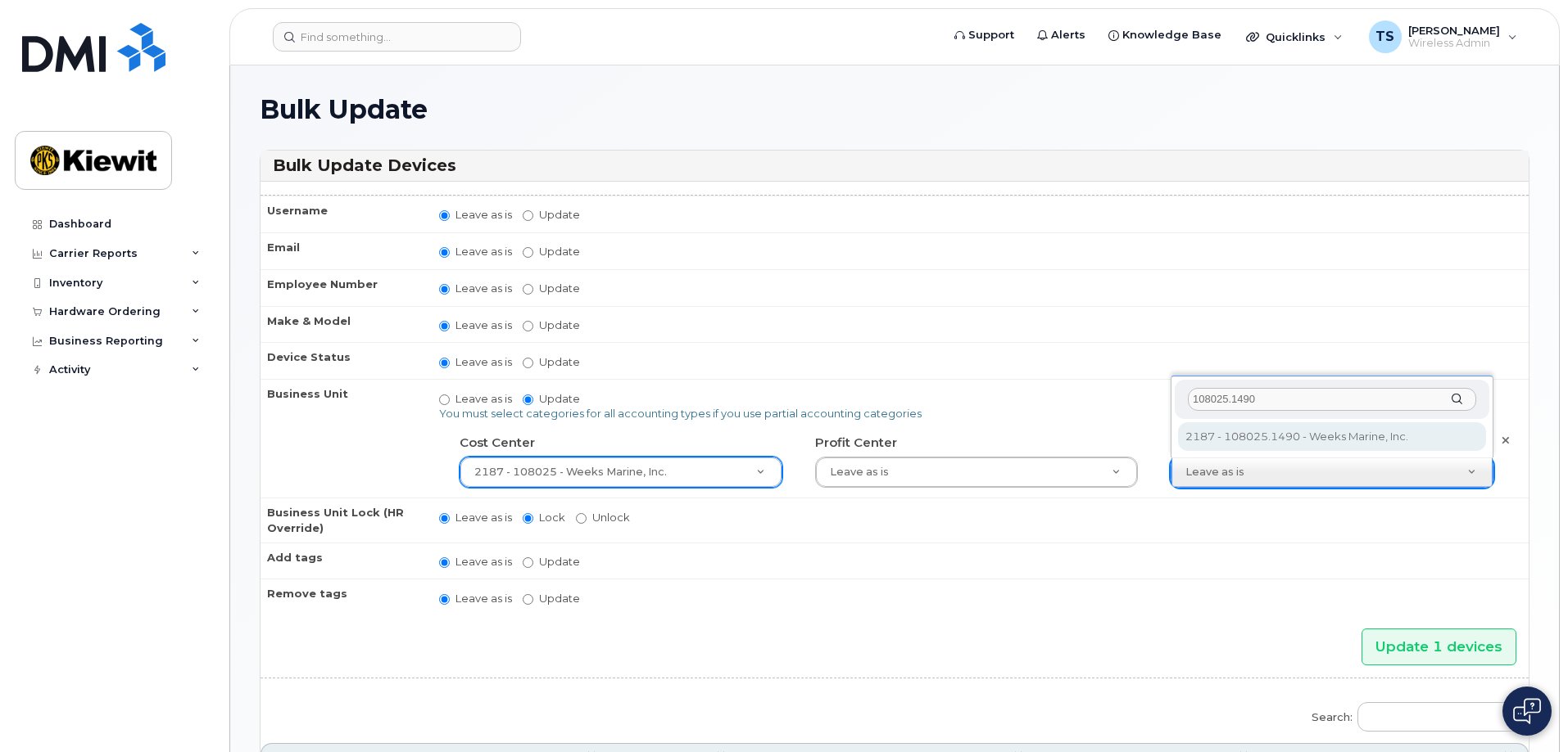
type input "108025.1490"
type input "33790764"
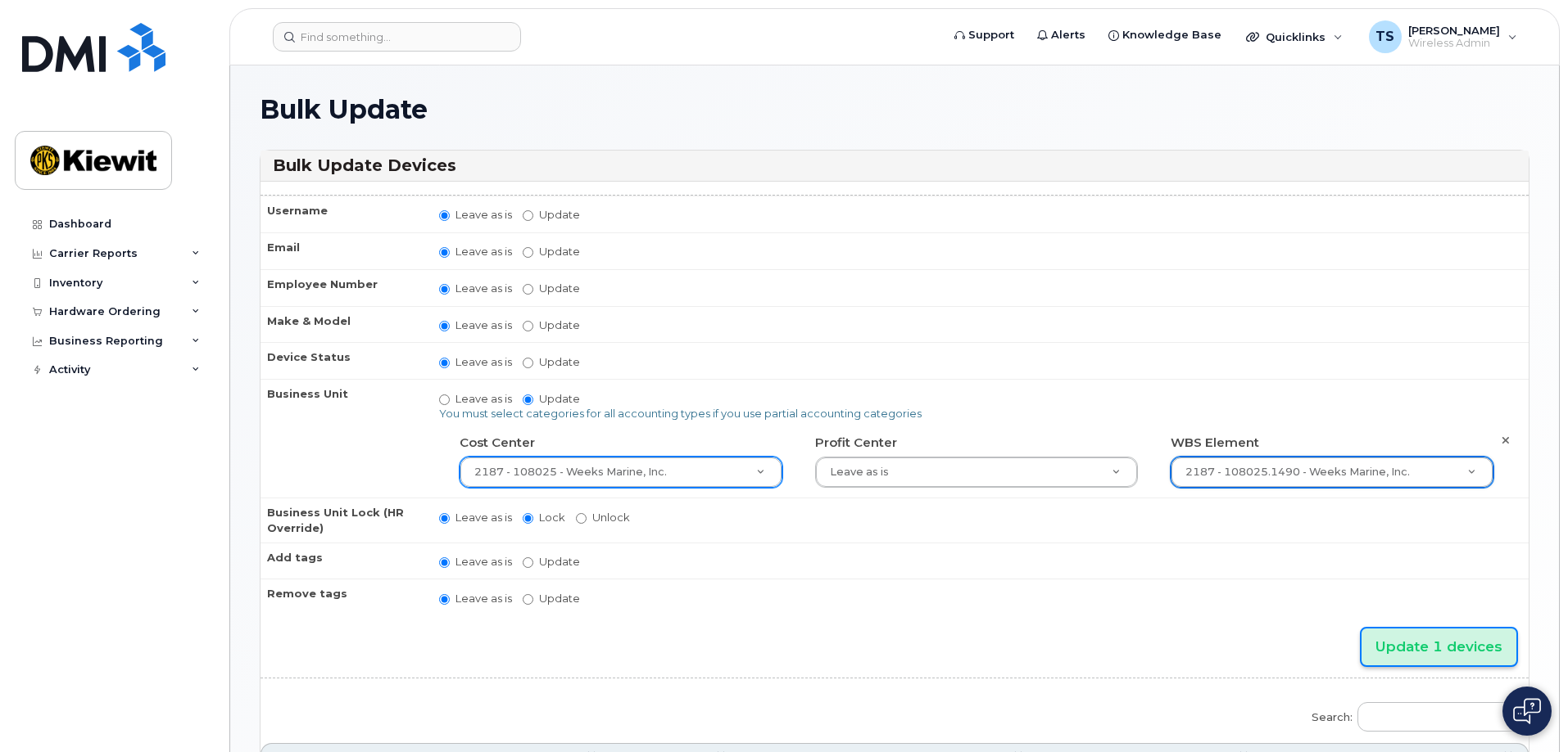
click at [1425, 650] on input "Update 1 devices" at bounding box center [1439, 647] width 155 height 37
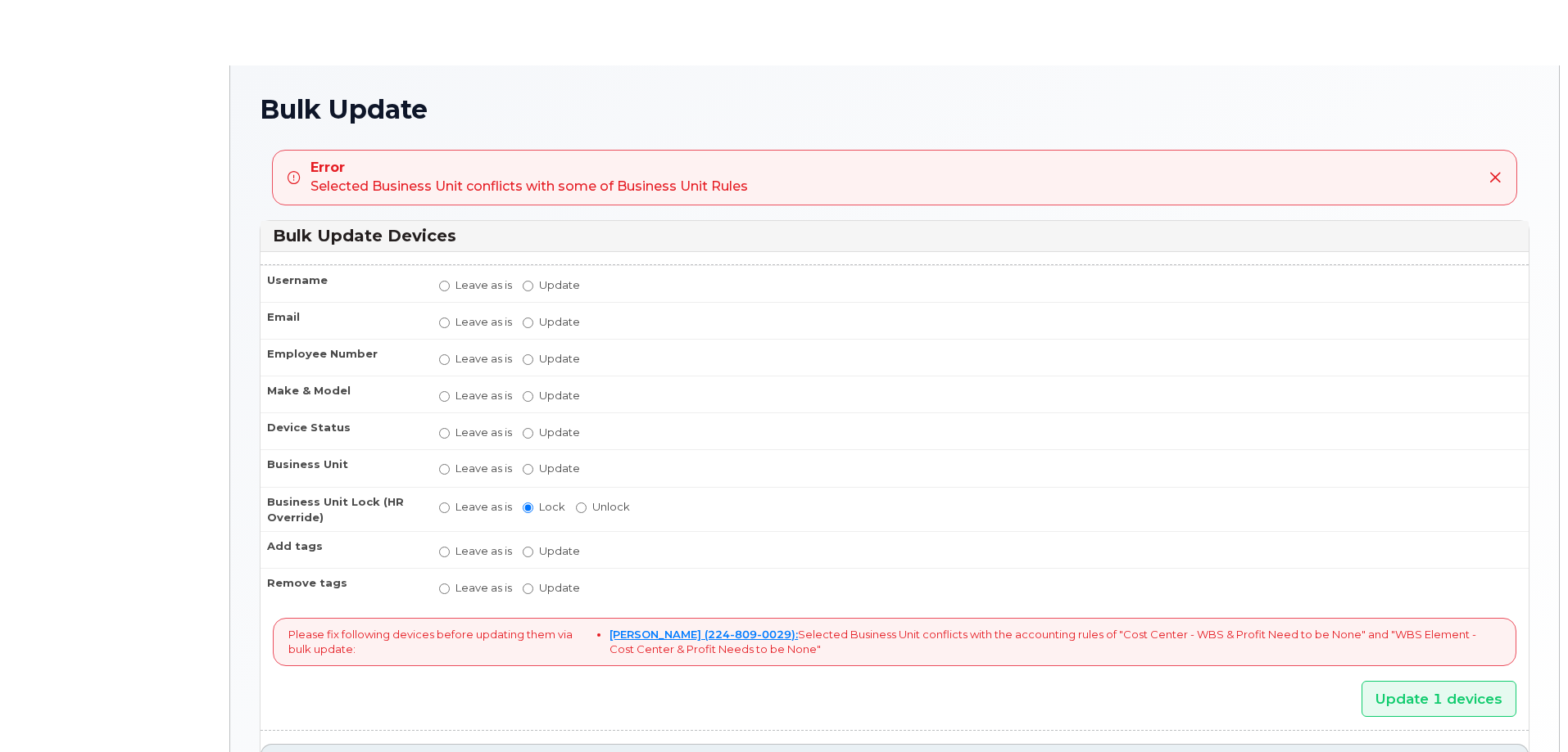
radio input "true"
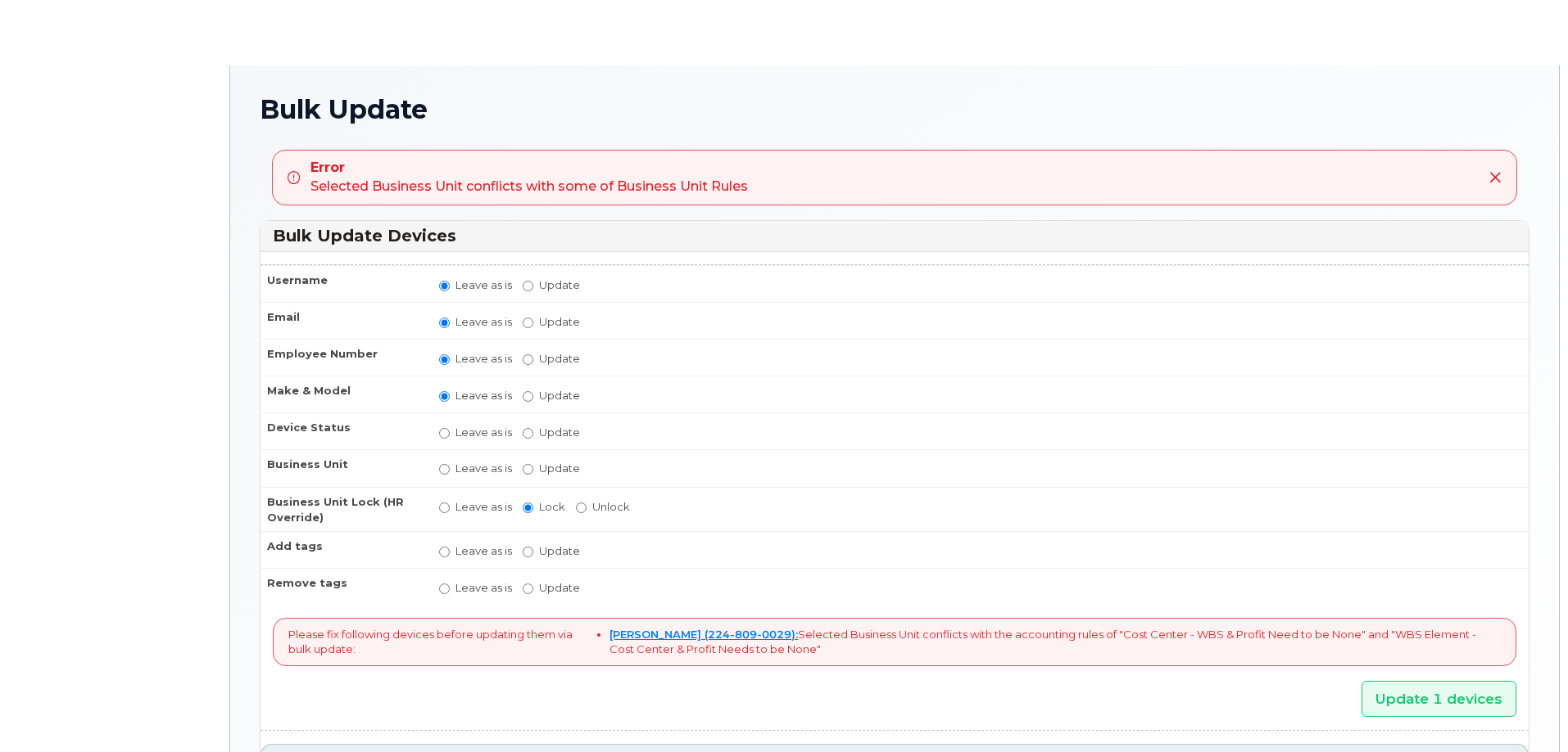
radio input "true"
type input "30563692,,33790764"
radio input "true"
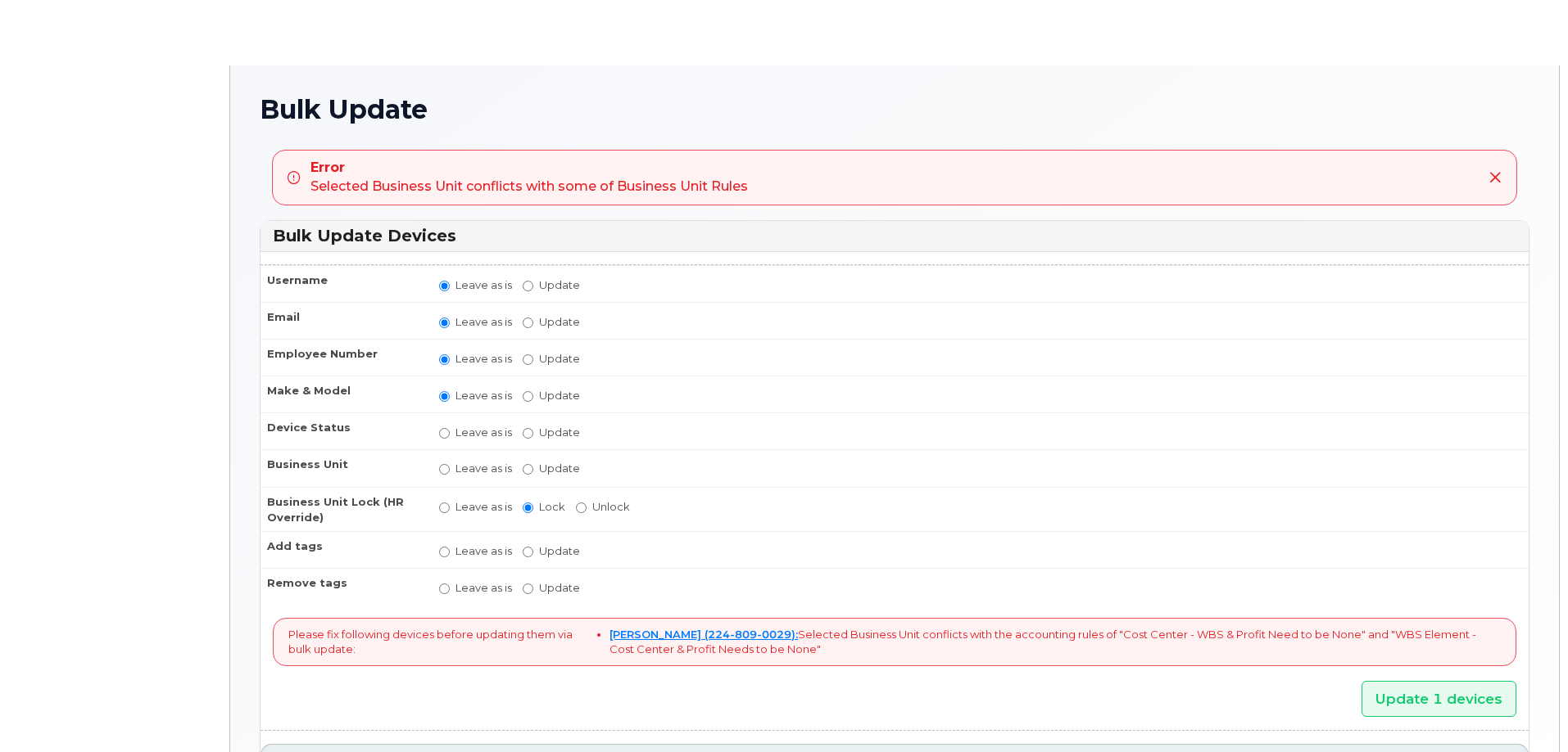
radio input "true"
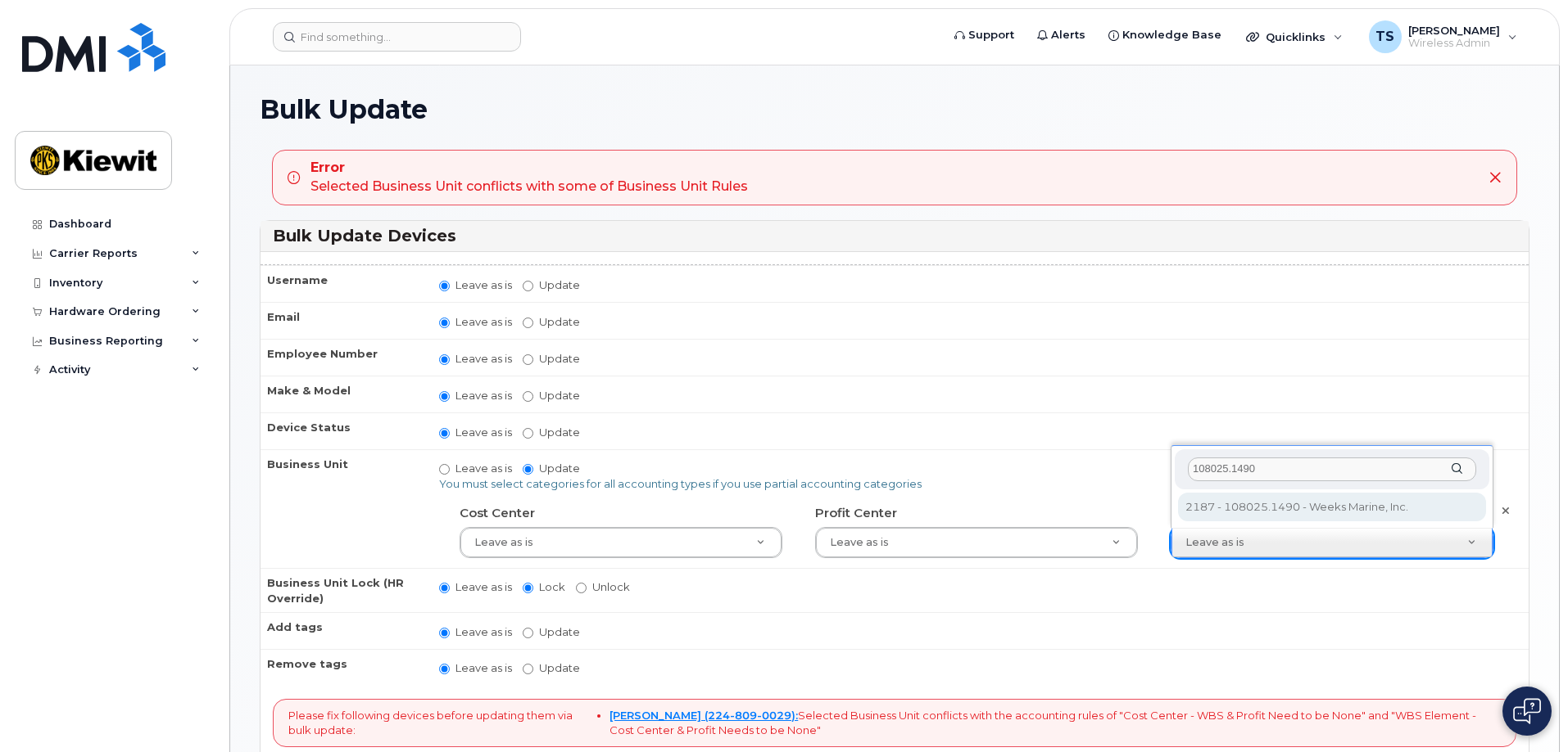
type input "108025.1490"
type input "33790764"
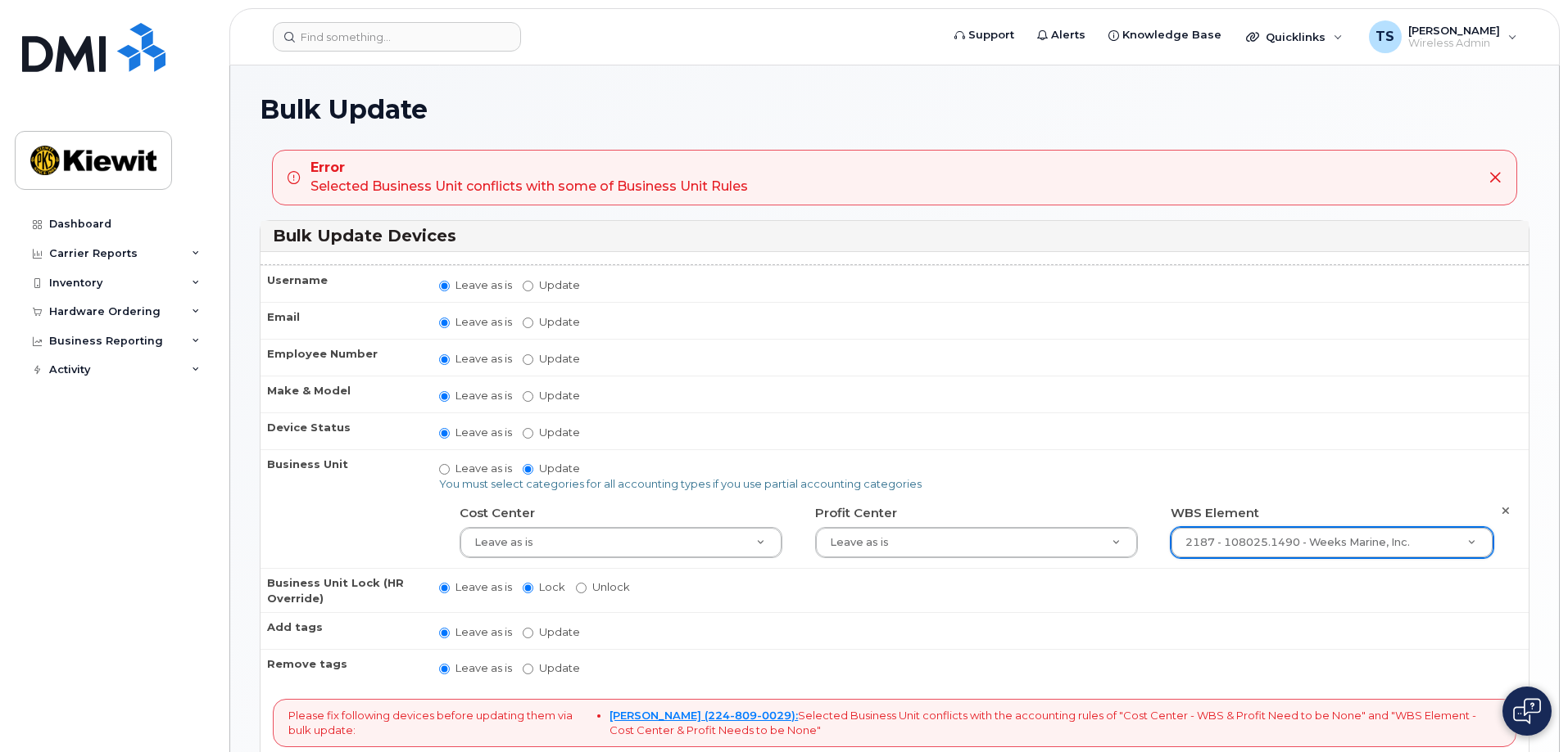
scroll to position [335, 0]
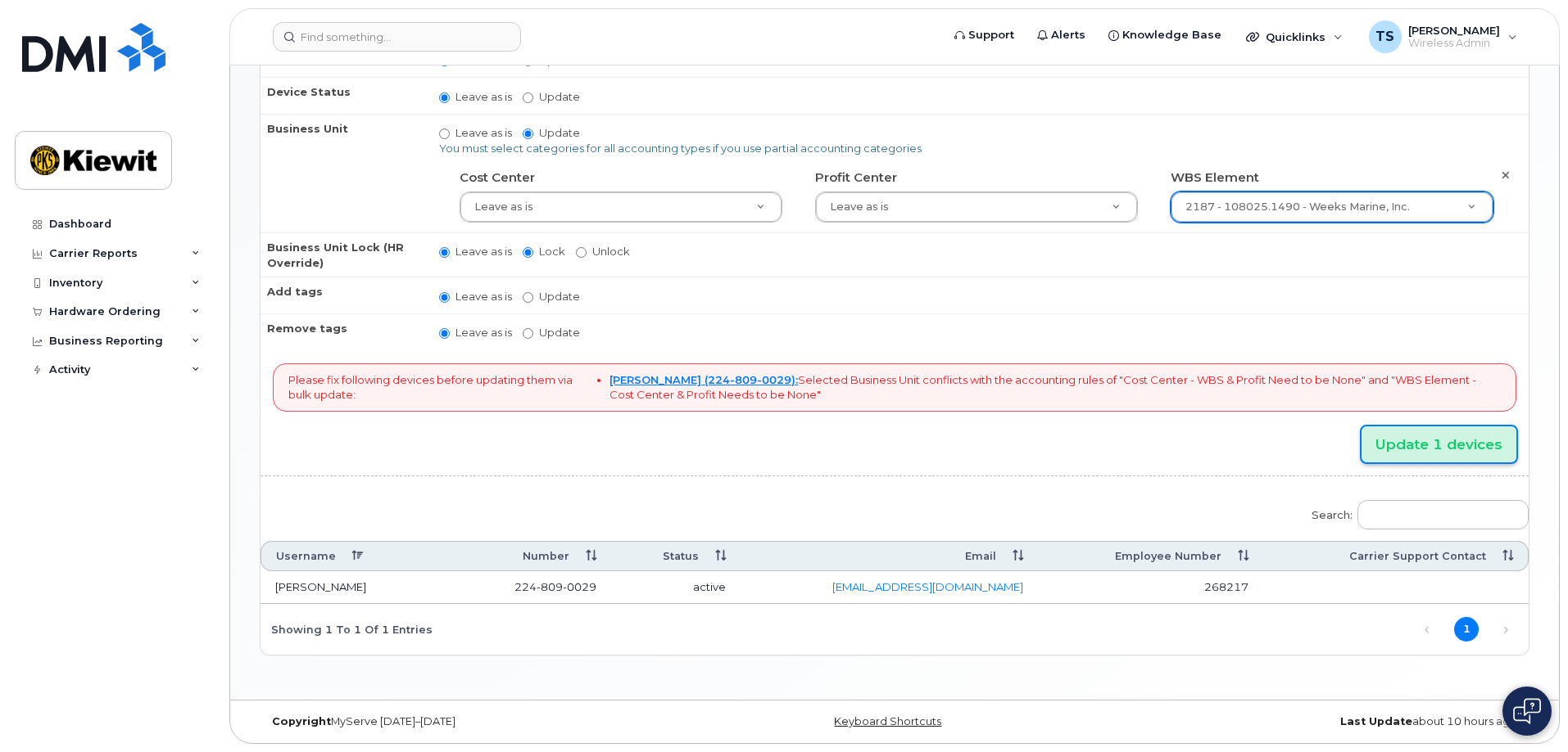
click at [1415, 446] on input "Update 1 devices" at bounding box center [1439, 445] width 155 height 37
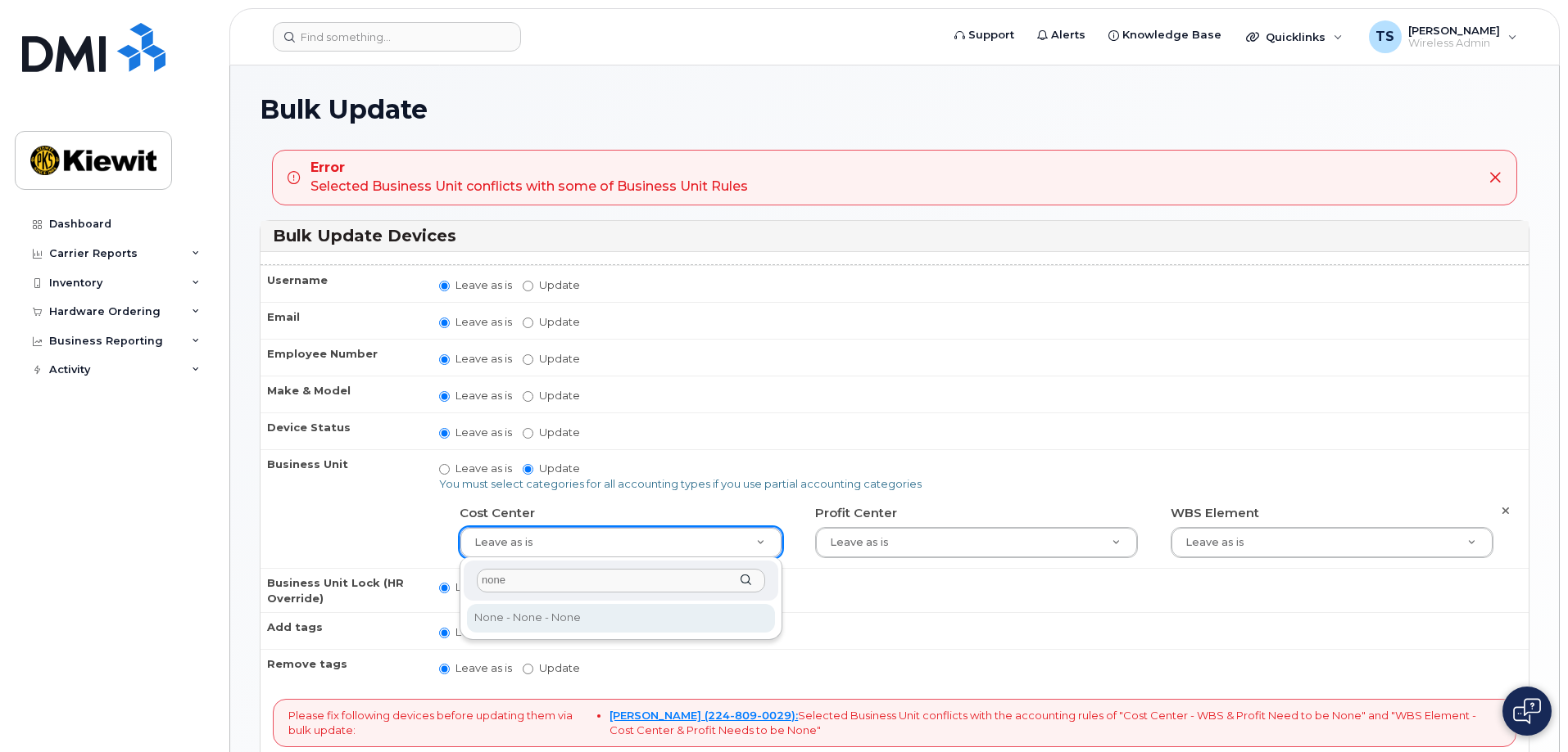
type input "none"
type input "29629358"
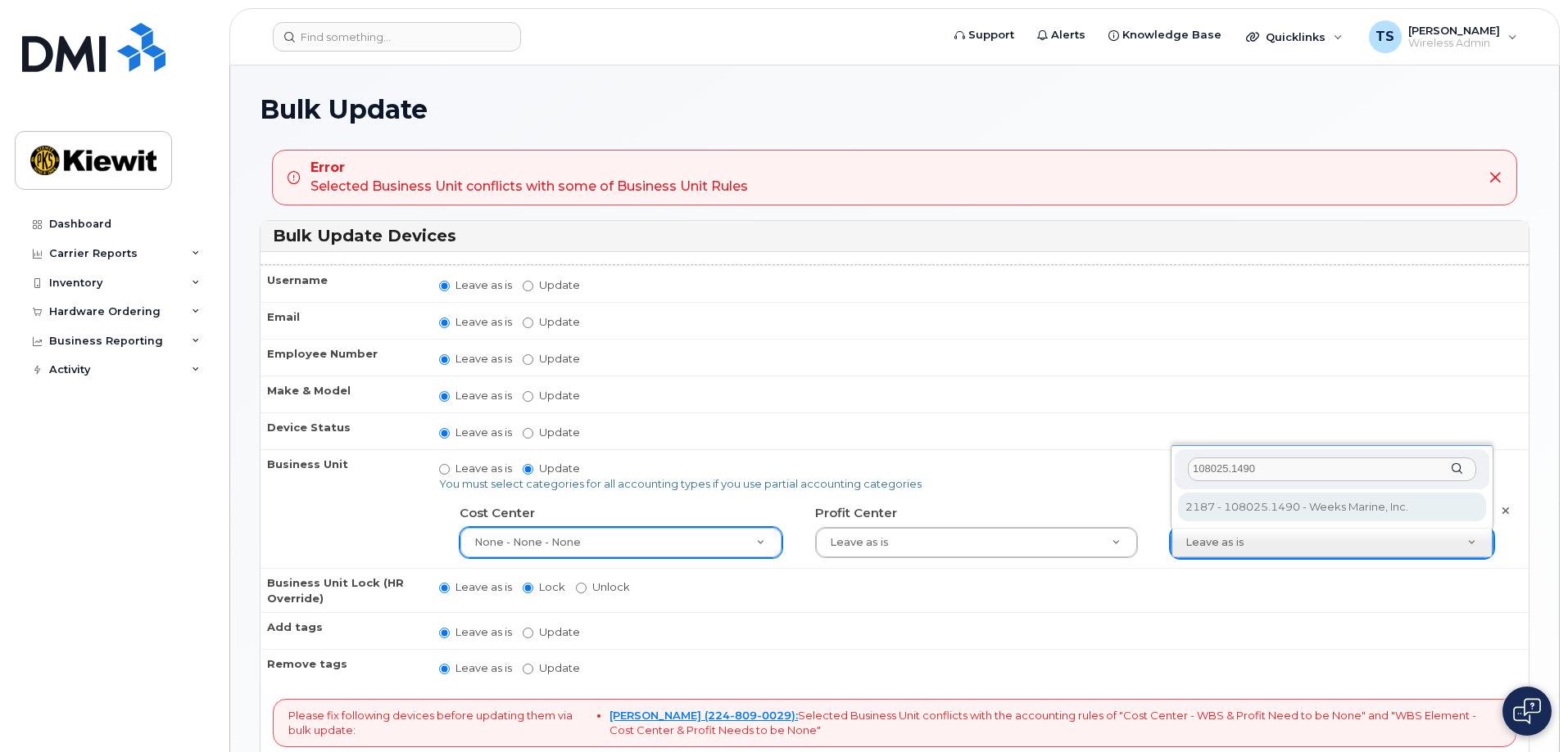
type input "108025.1490"
type input "33790764"
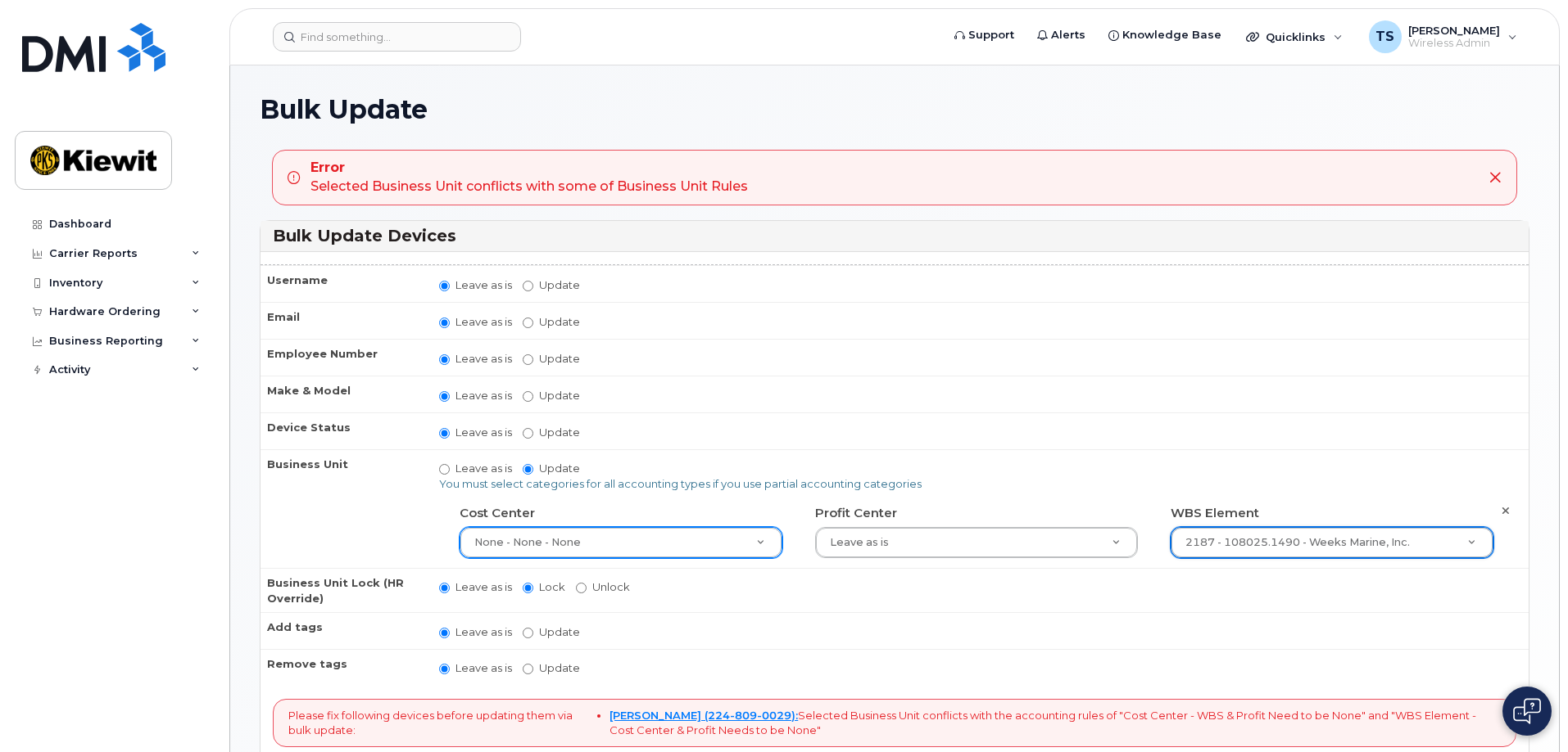
scroll to position [272, 0]
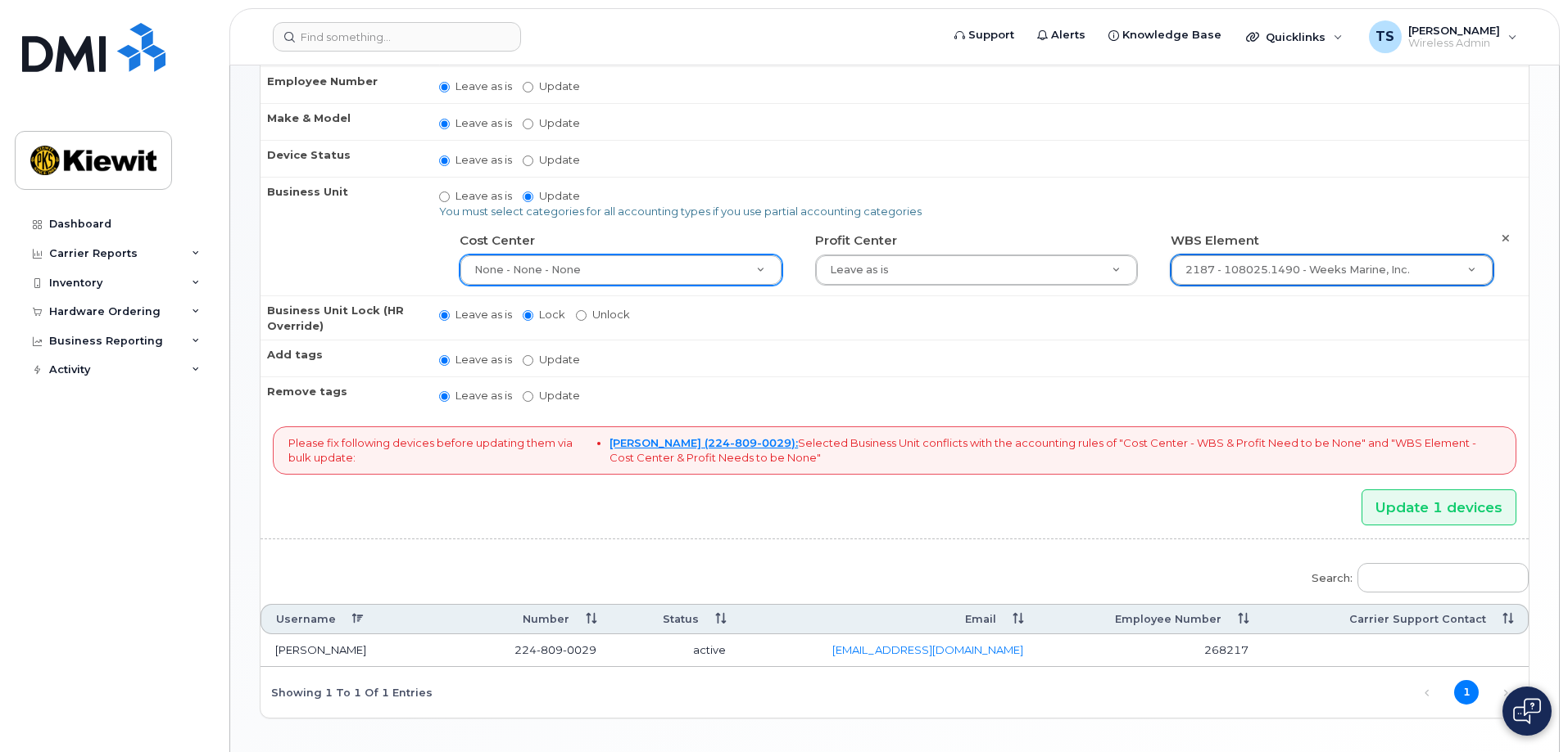
click at [1430, 474] on div "Please fix following devices before updating them via bulk update: GREGORY WILK…" at bounding box center [894, 451] width 1243 height 49
click at [1417, 504] on input "Update 1 devices" at bounding box center [1439, 508] width 155 height 37
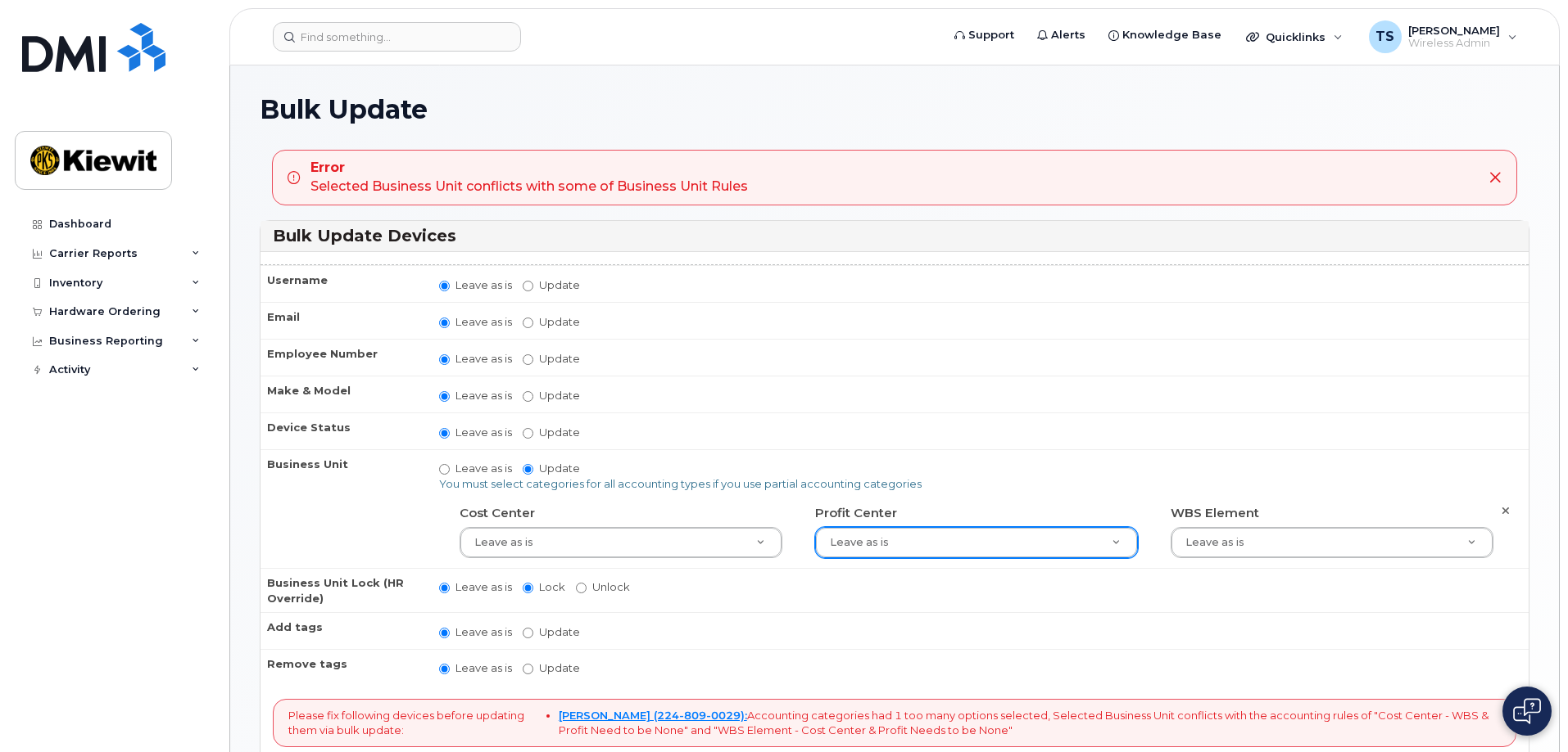
scroll to position [137, 0]
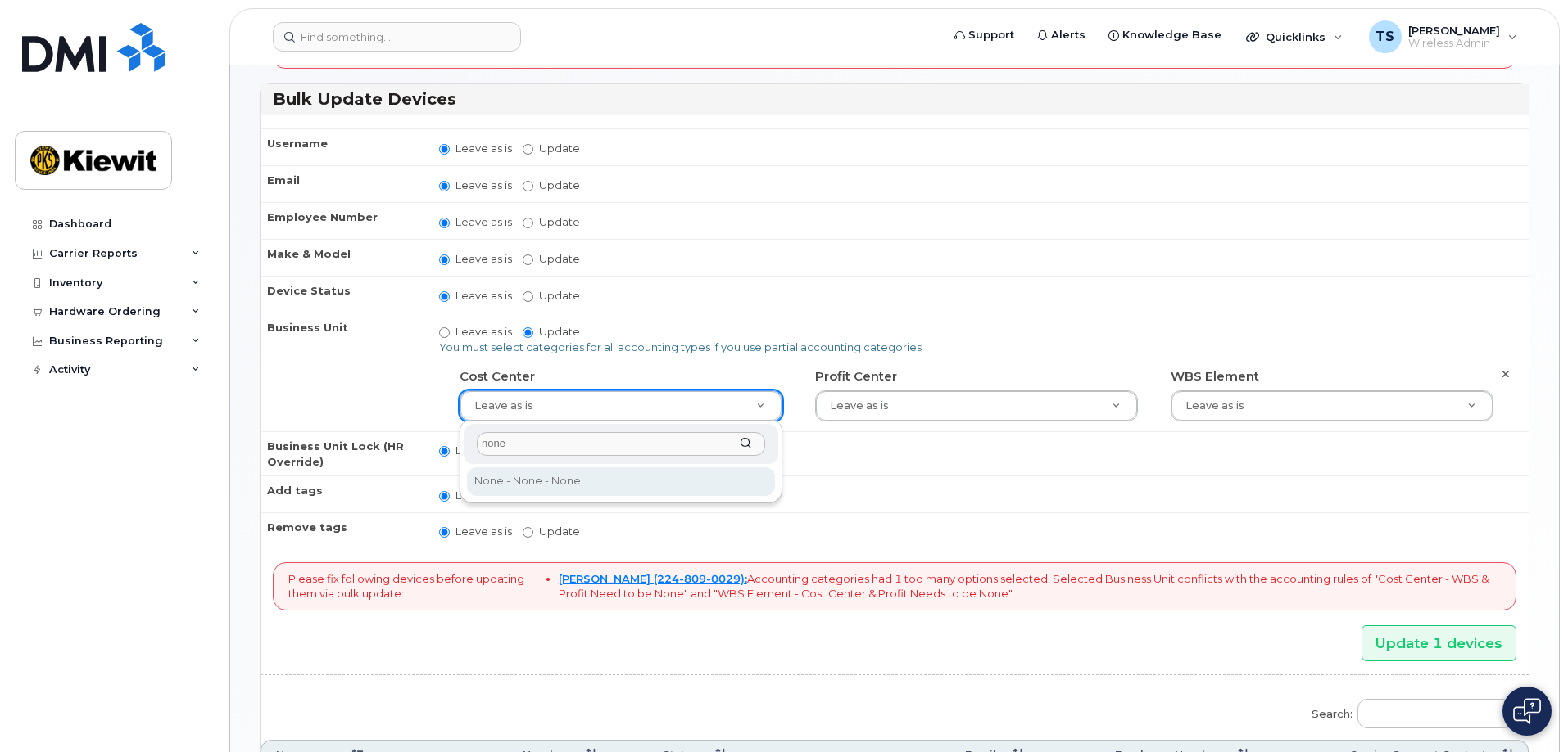
type input "none"
type input "29629358"
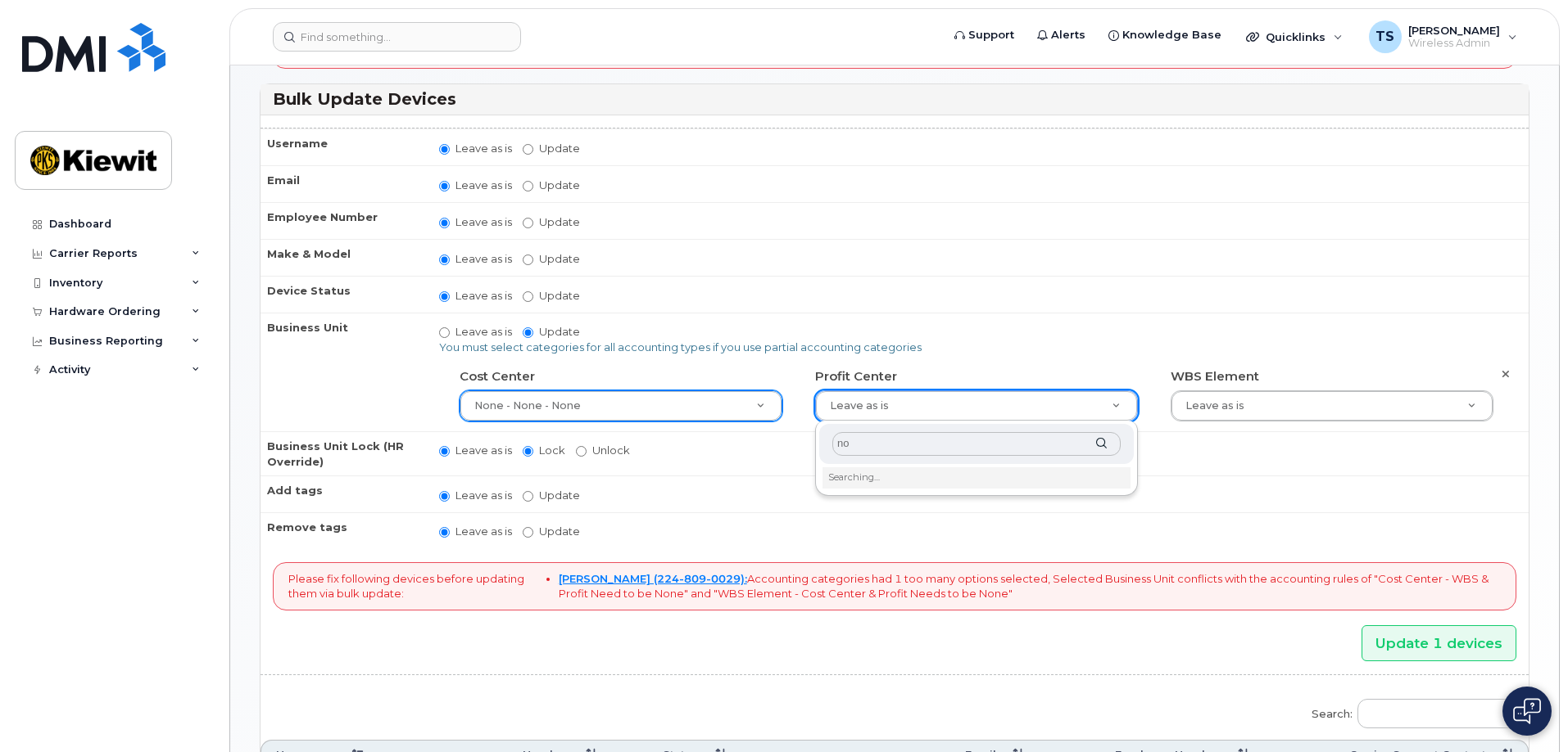
type input "non"
type input "29629357"
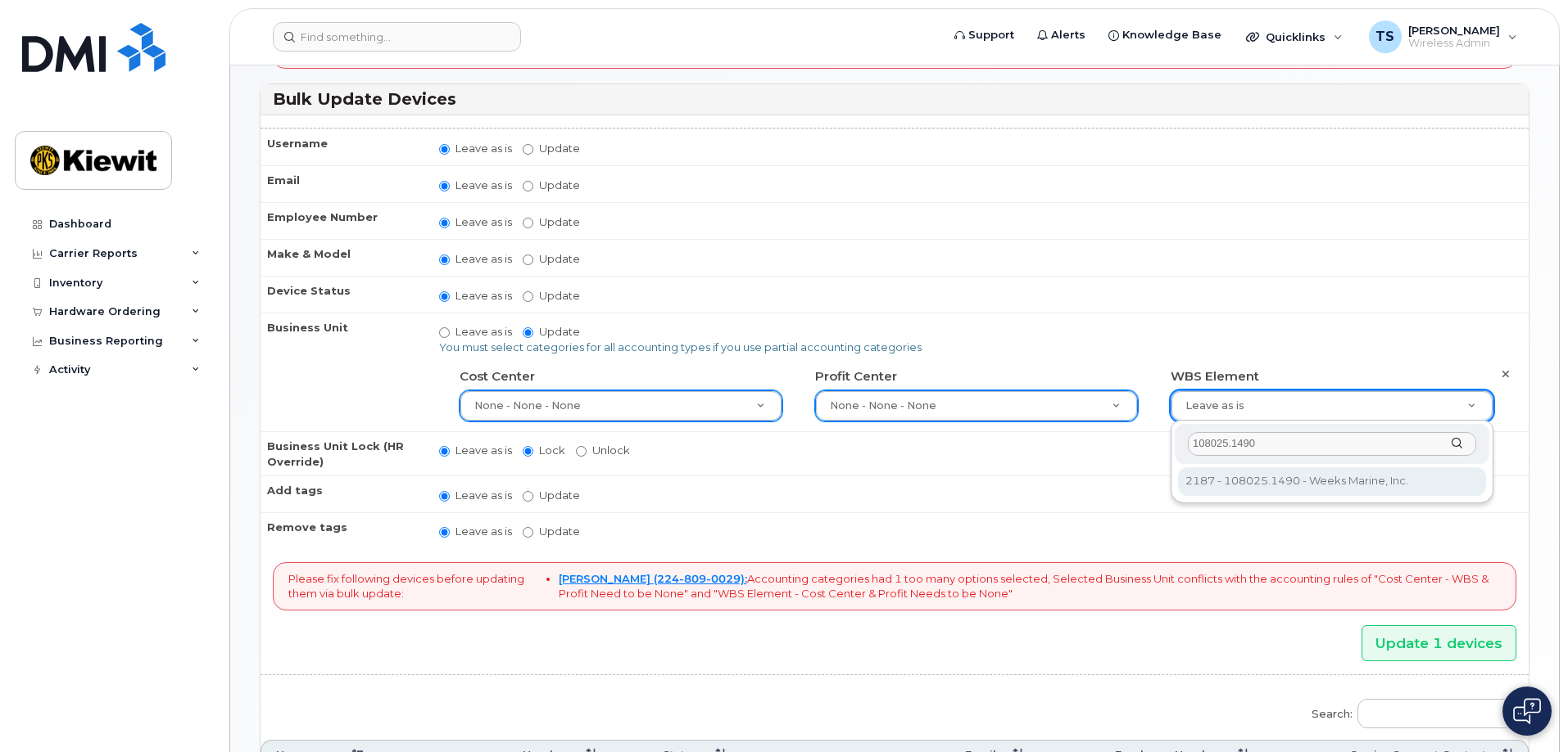
type input "108025.1490"
type input "33790764"
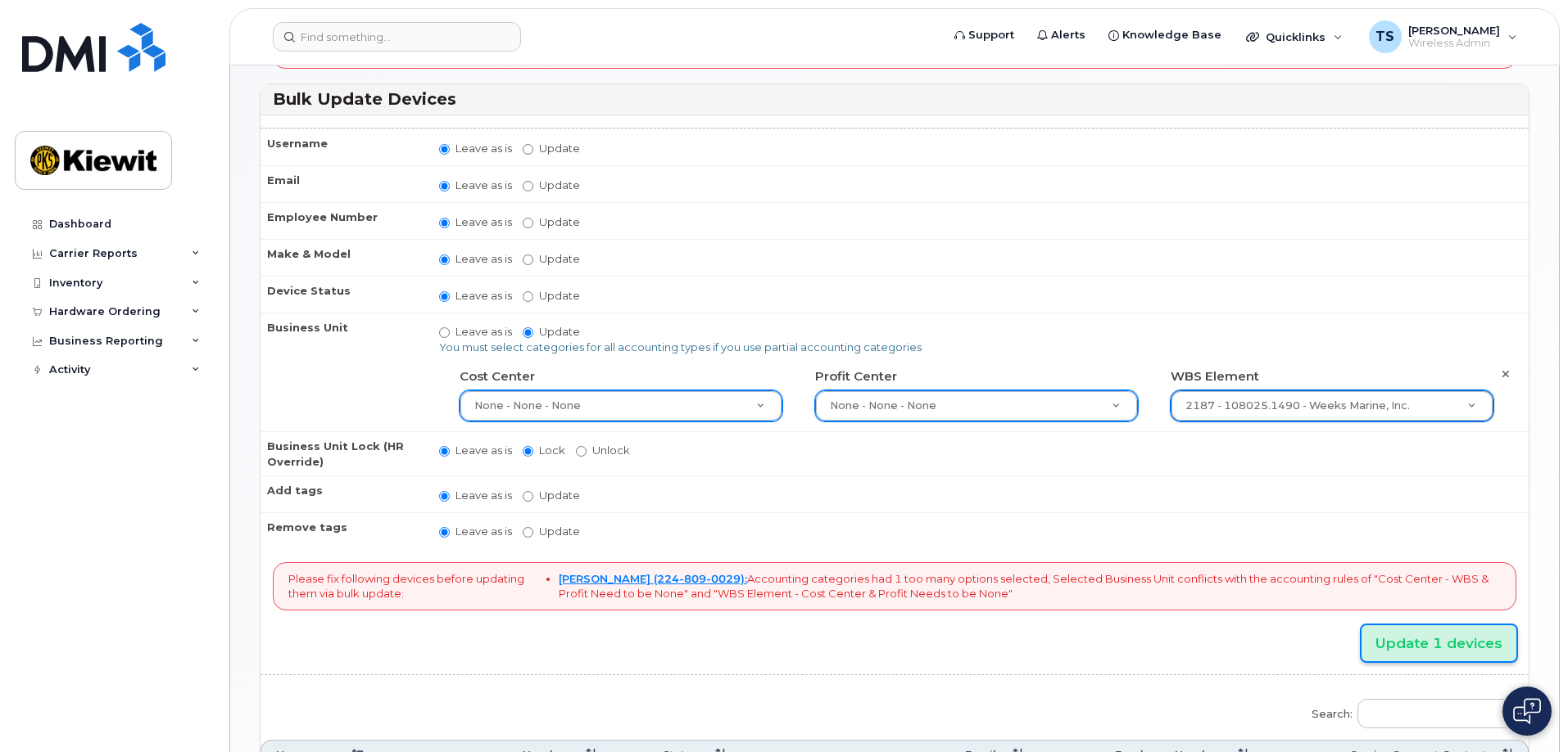
click at [1433, 652] on input "Update 1 devices" at bounding box center [1439, 644] width 155 height 37
